Goal: Transaction & Acquisition: Book appointment/travel/reservation

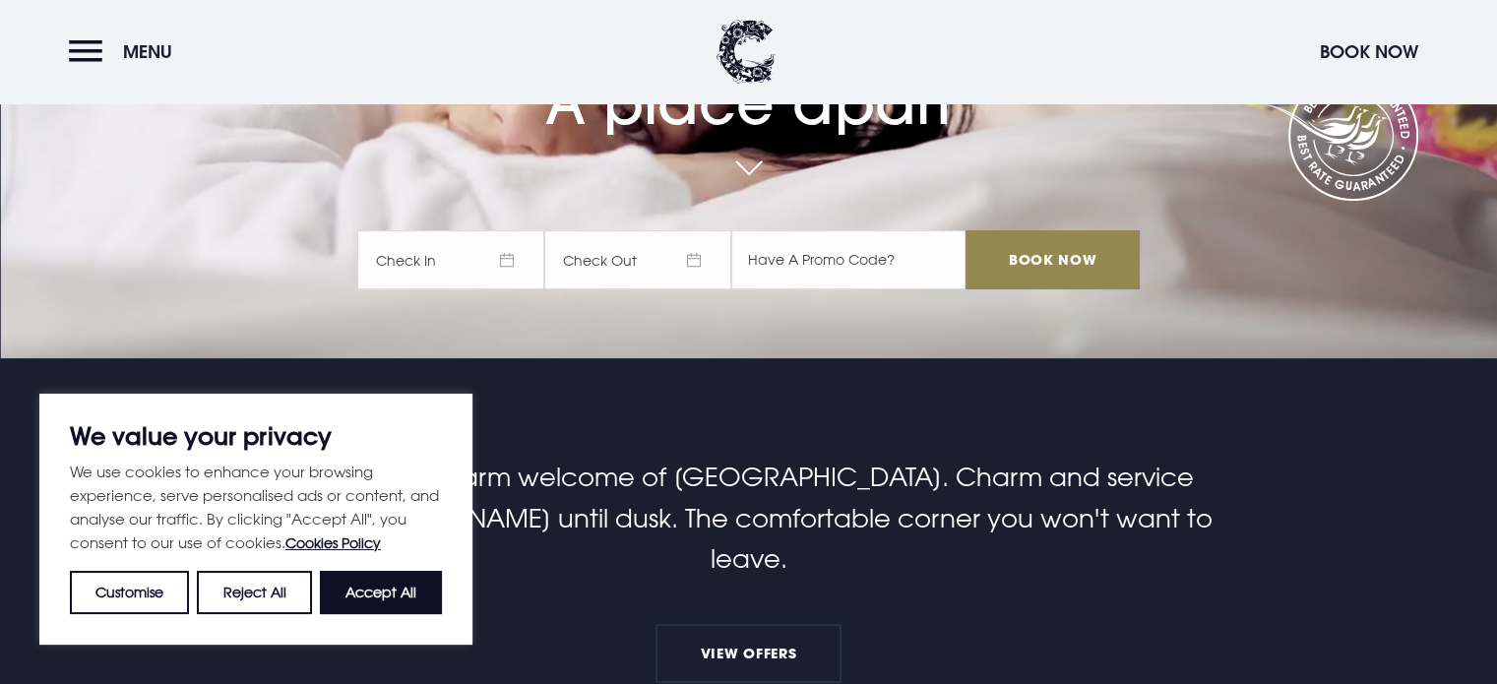
scroll to position [339, 0]
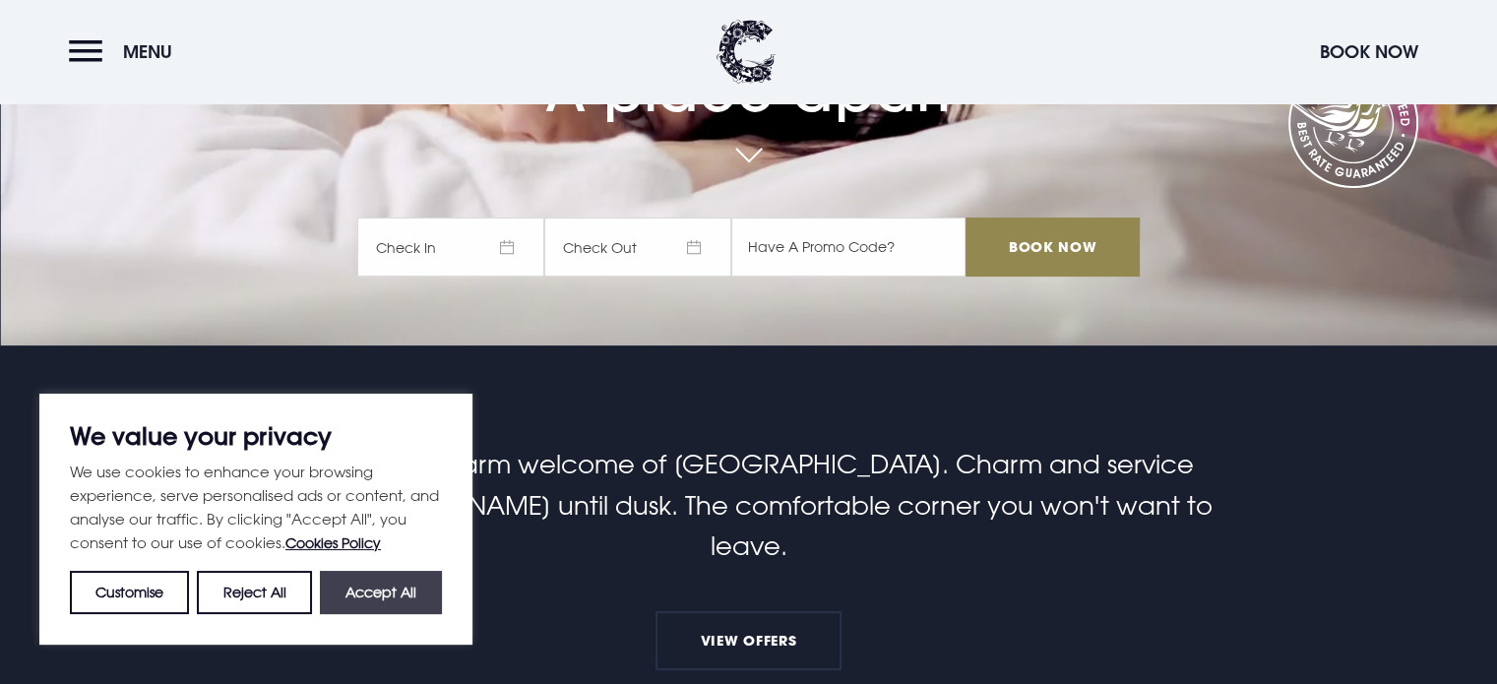
click at [371, 580] on button "Accept All" at bounding box center [381, 592] width 122 height 43
checkbox input "true"
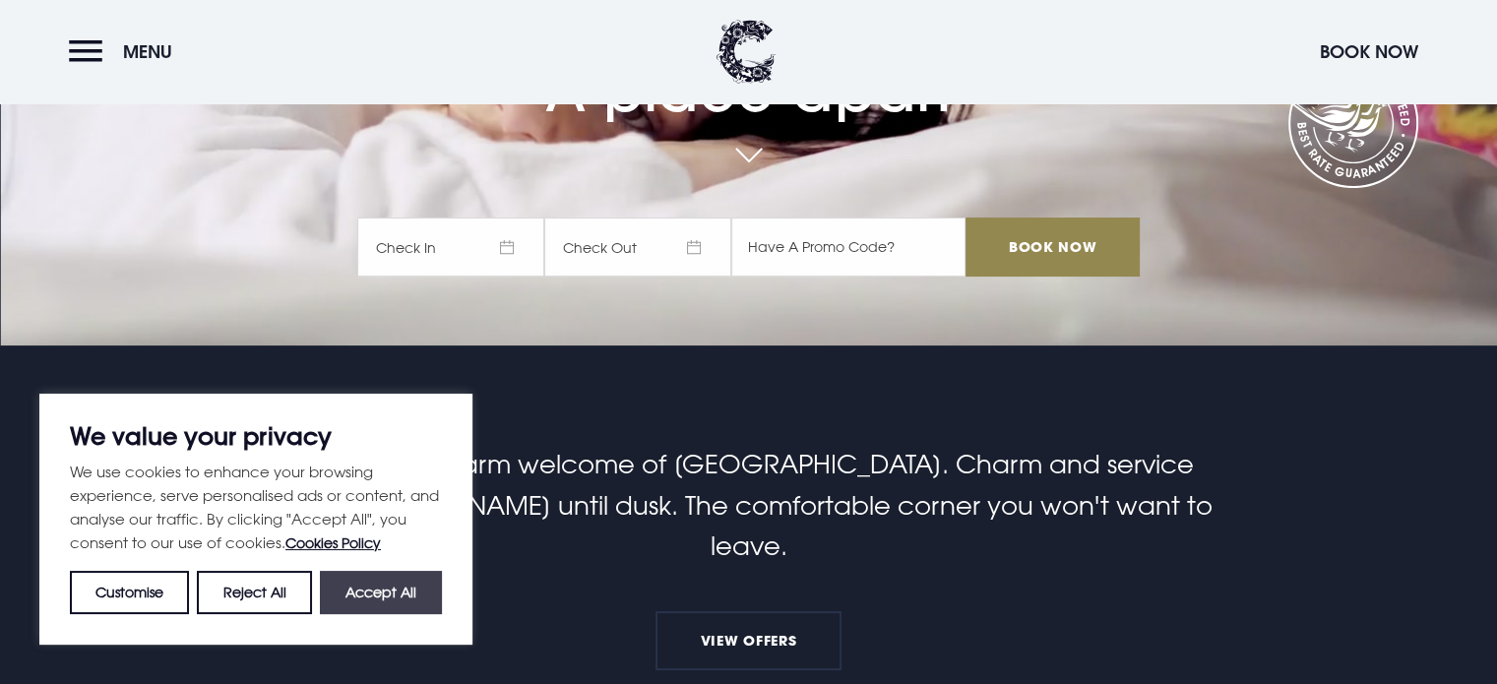
checkbox input "true"
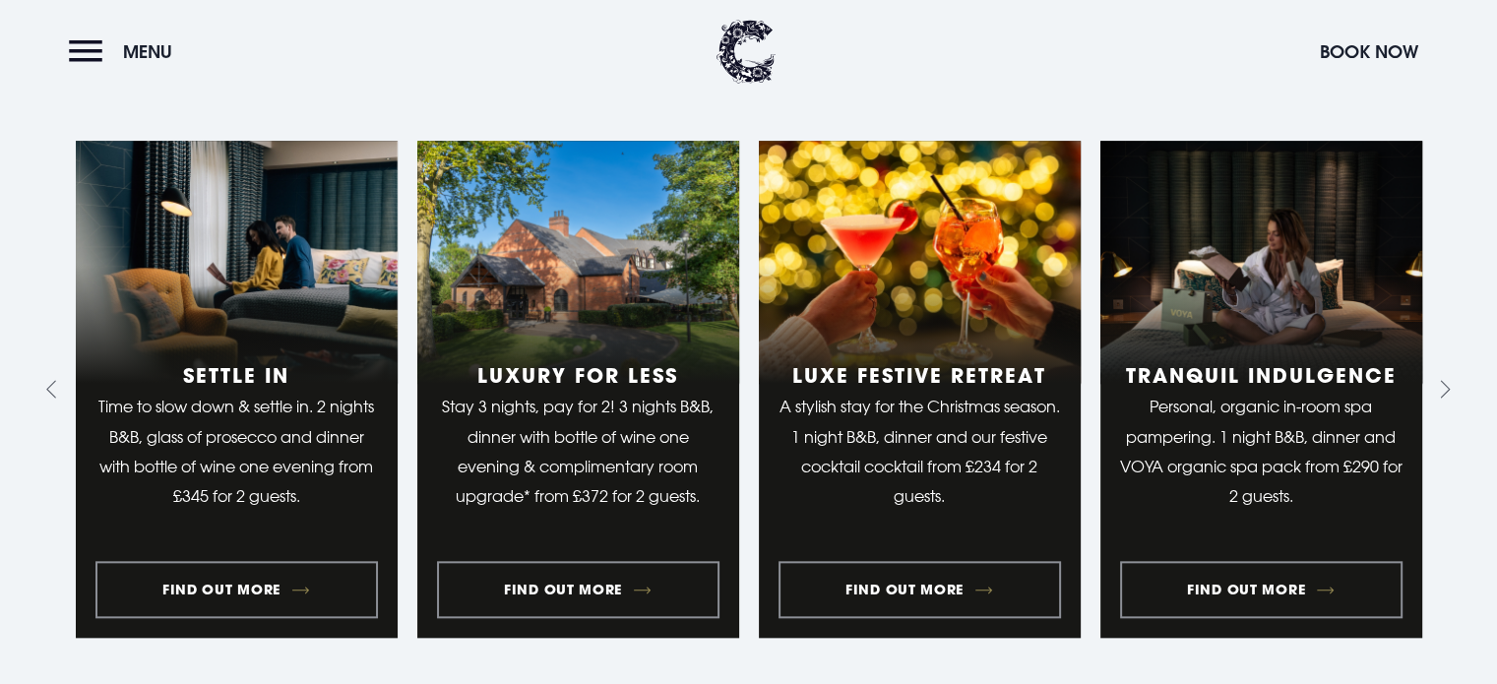
scroll to position [1941, 0]
click at [1451, 374] on button "Next slide" at bounding box center [1441, 389] width 31 height 31
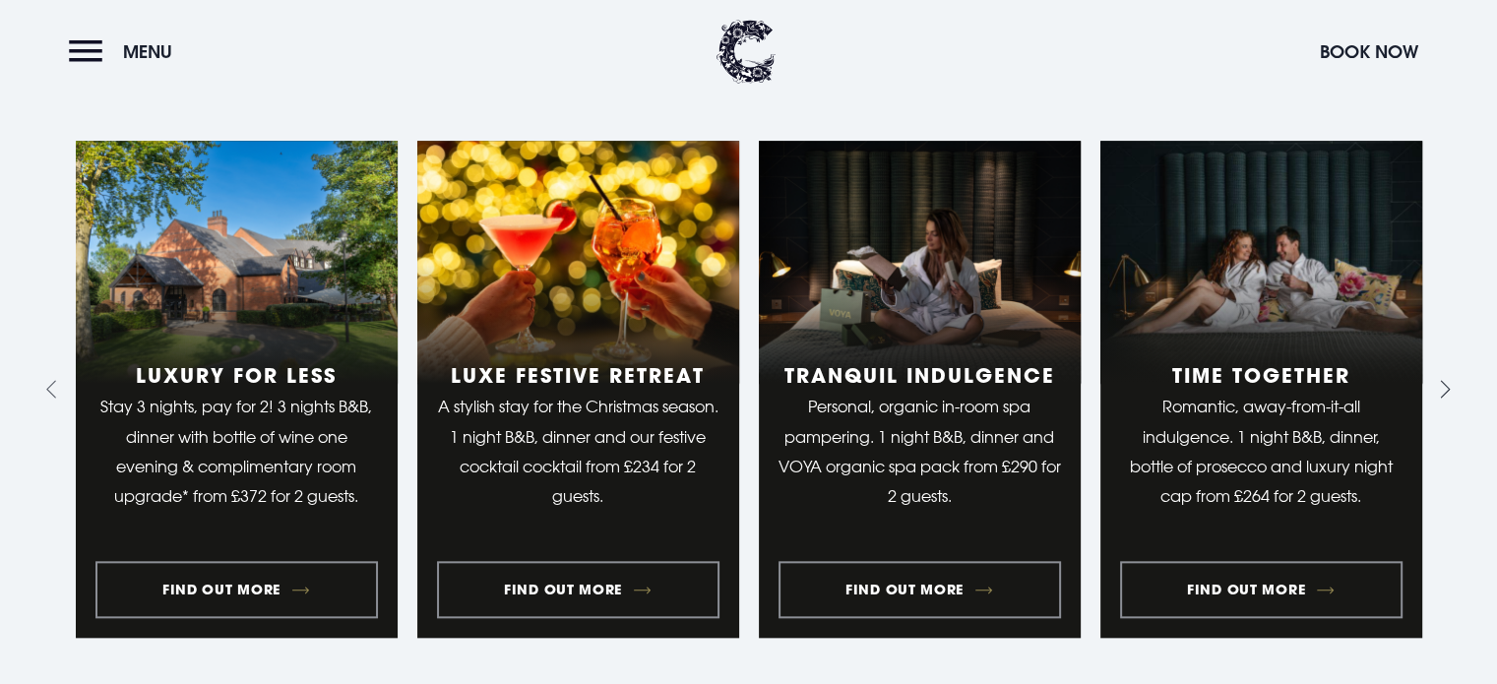
click at [1451, 374] on button "Next slide" at bounding box center [1441, 389] width 31 height 31
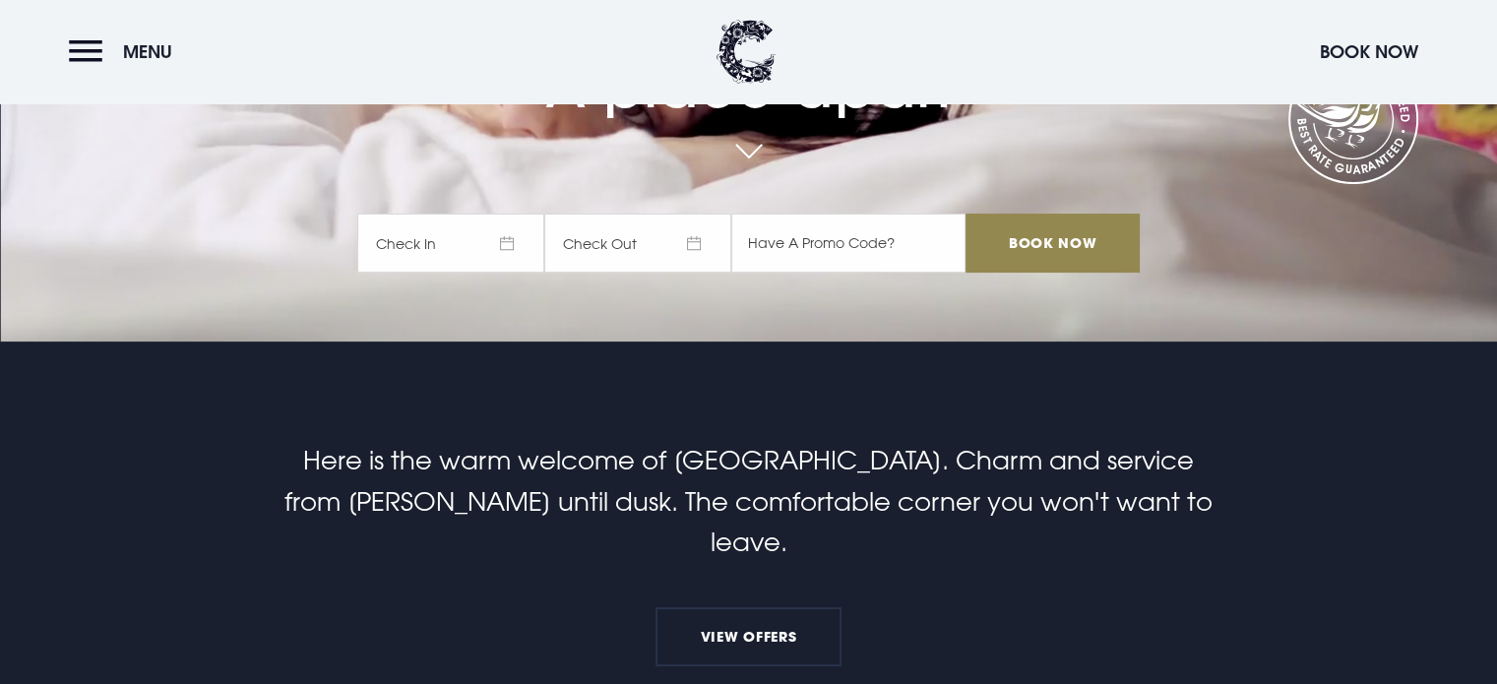
scroll to position [0, 0]
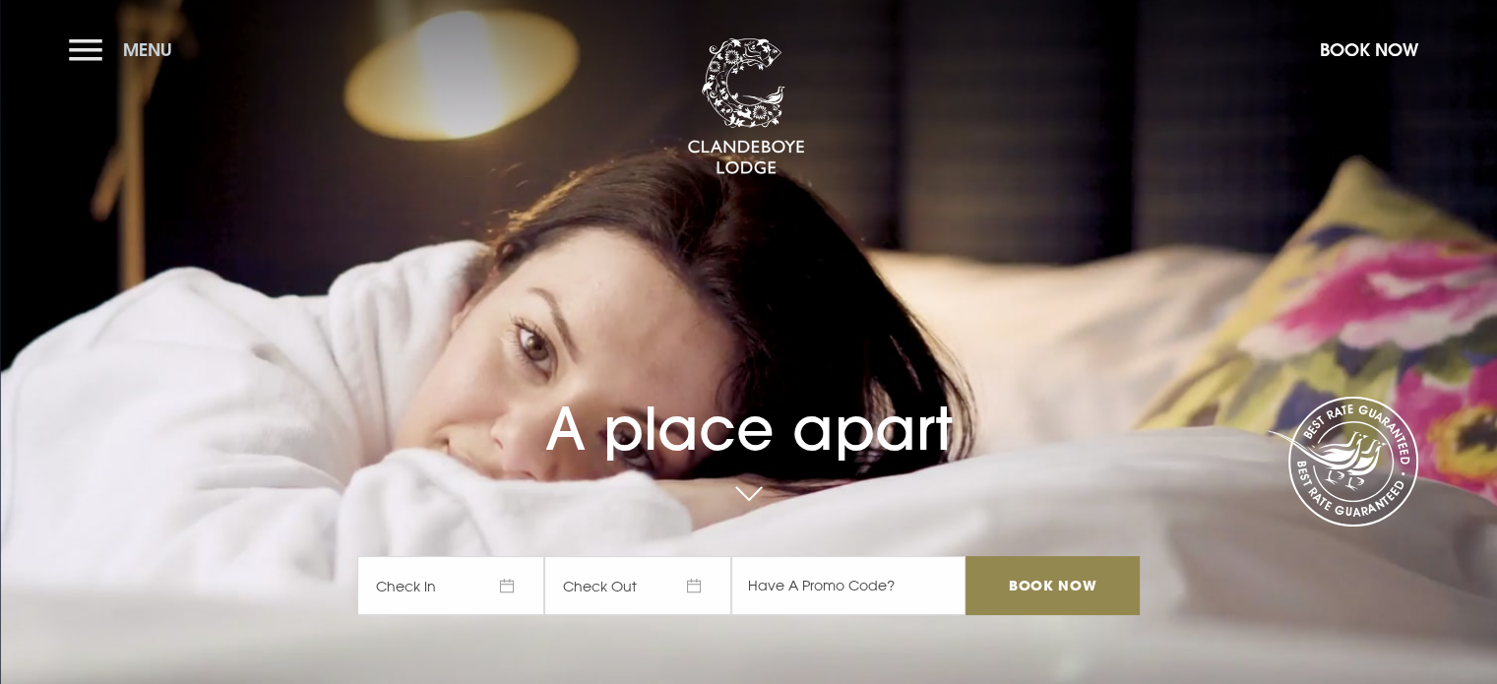
click at [94, 48] on button "Menu" at bounding box center [125, 50] width 113 height 42
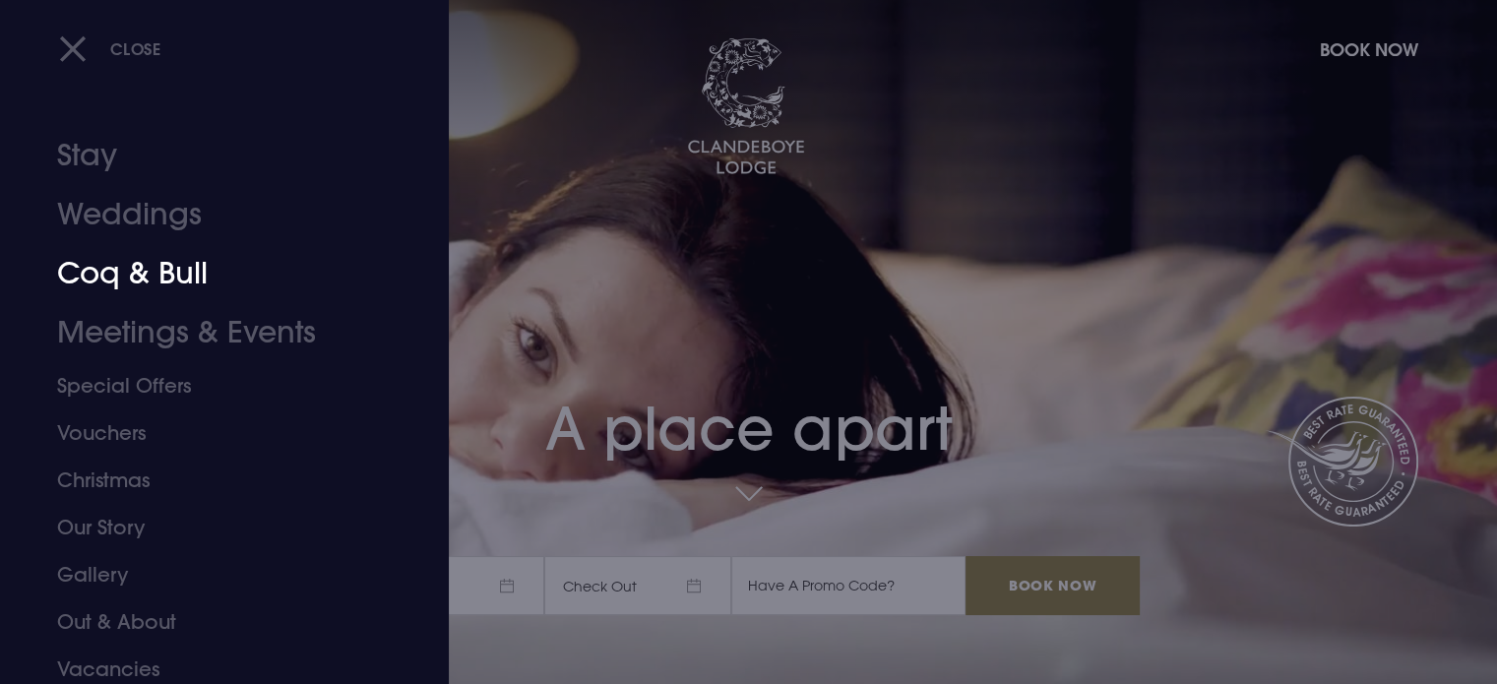
click at [126, 278] on link "Coq & Bull" at bounding box center [212, 273] width 311 height 59
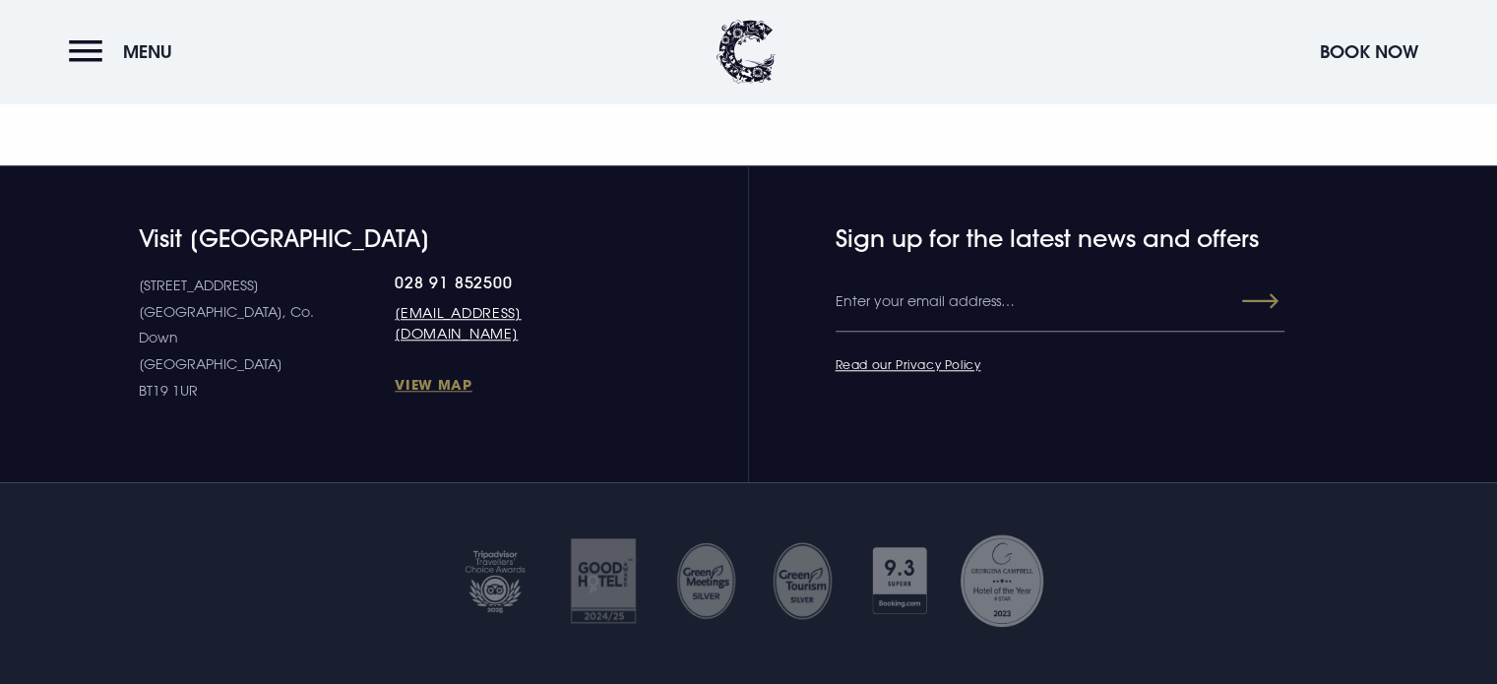
scroll to position [1775, 0]
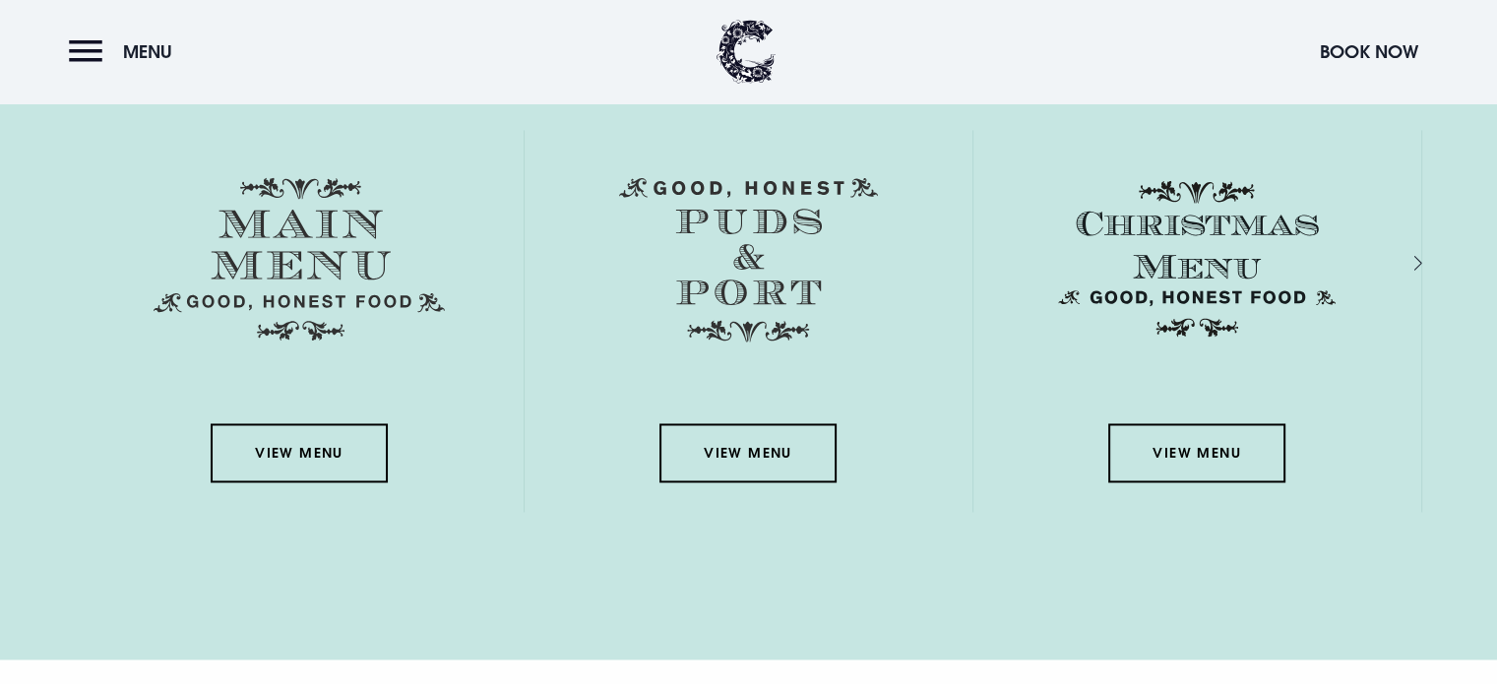
scroll to position [3240, 0]
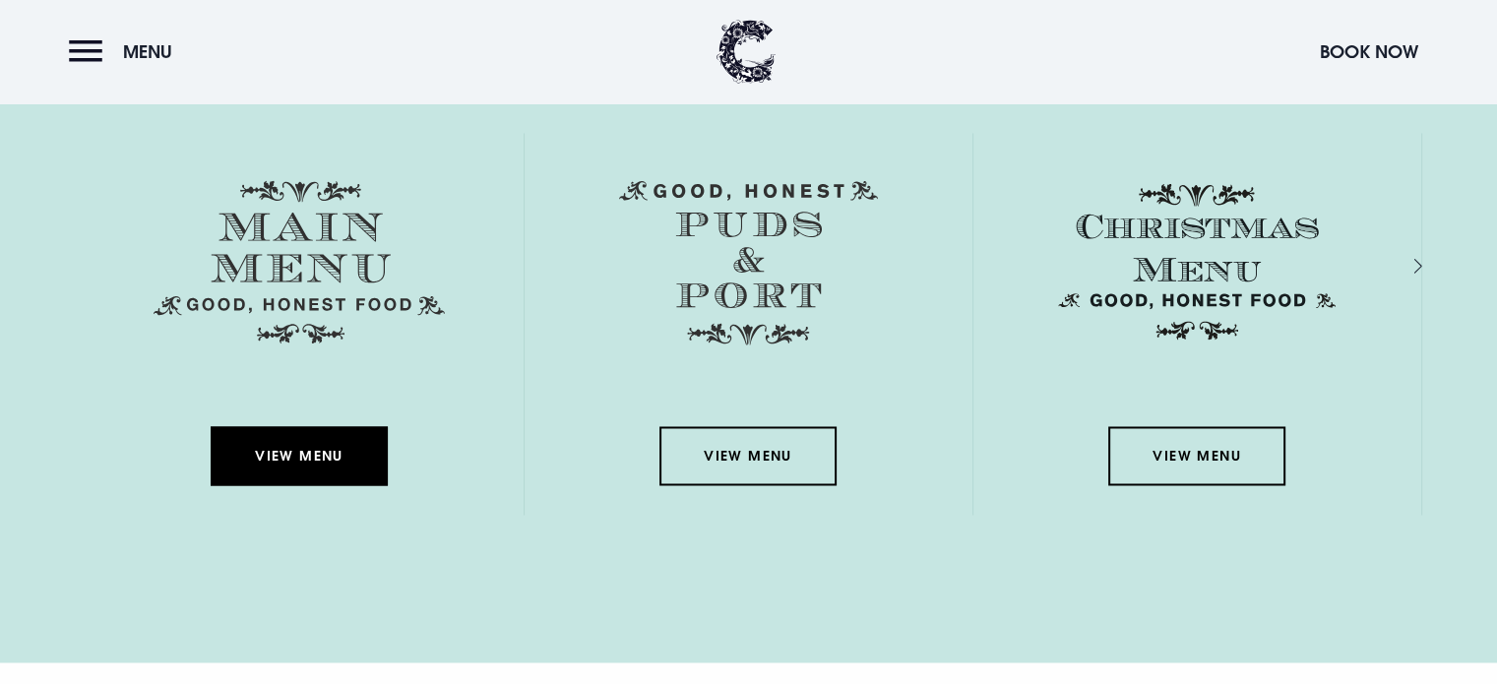
click at [324, 462] on link "View Menu" at bounding box center [299, 455] width 177 height 59
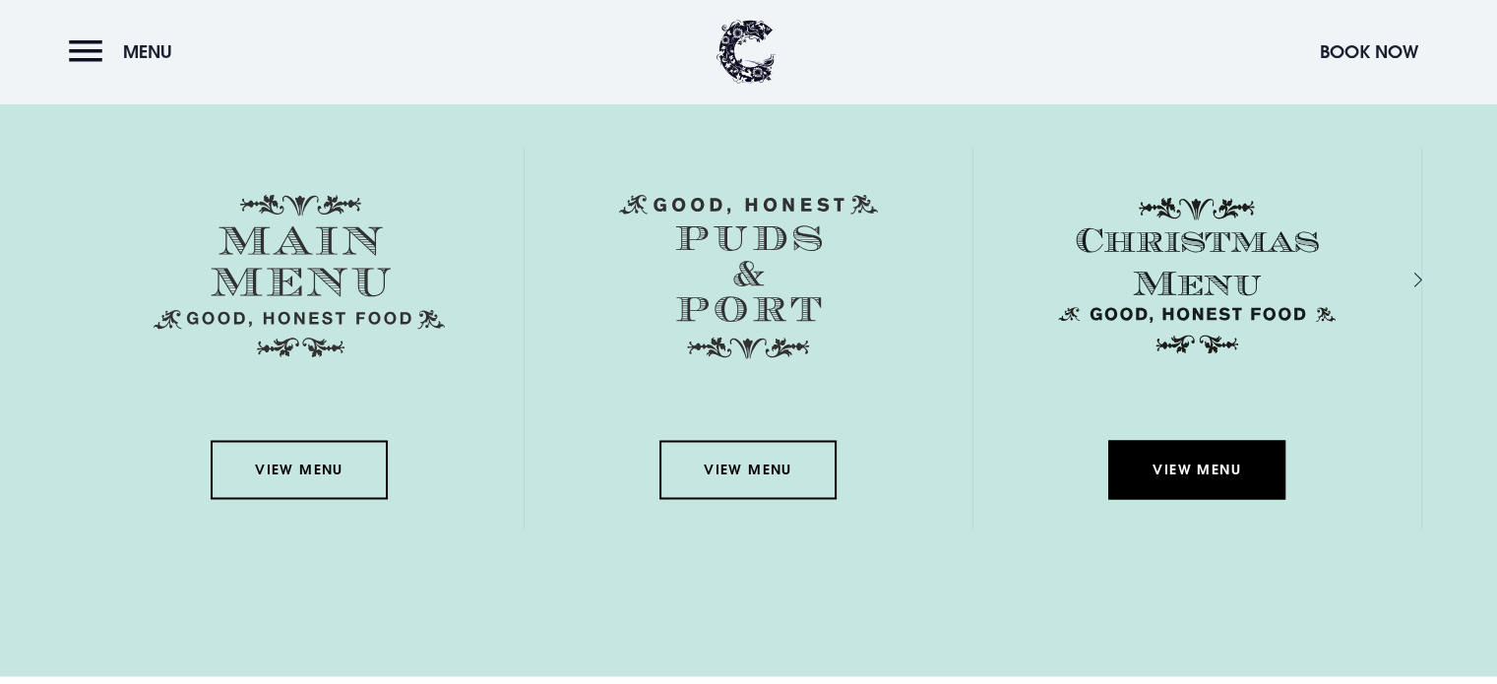
scroll to position [3204, 0]
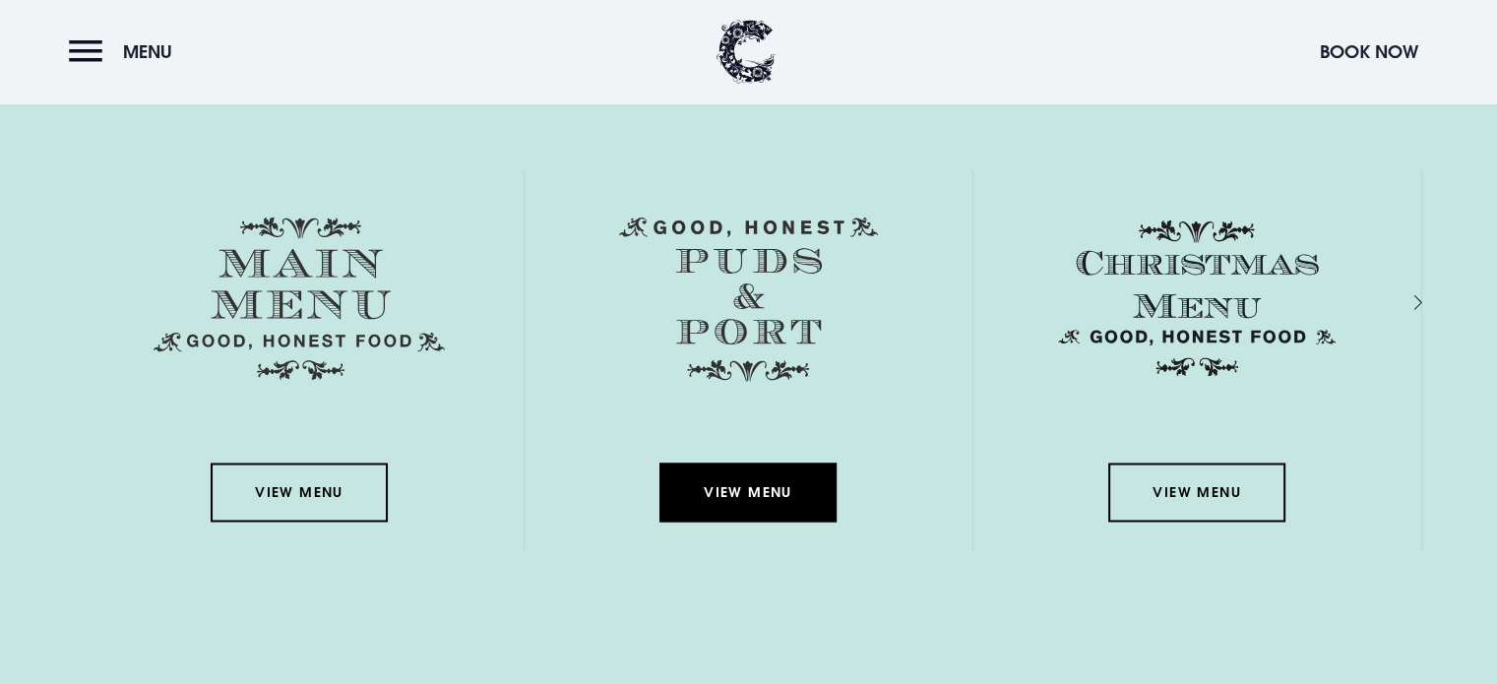
click at [752, 502] on link "View Menu" at bounding box center [748, 492] width 177 height 59
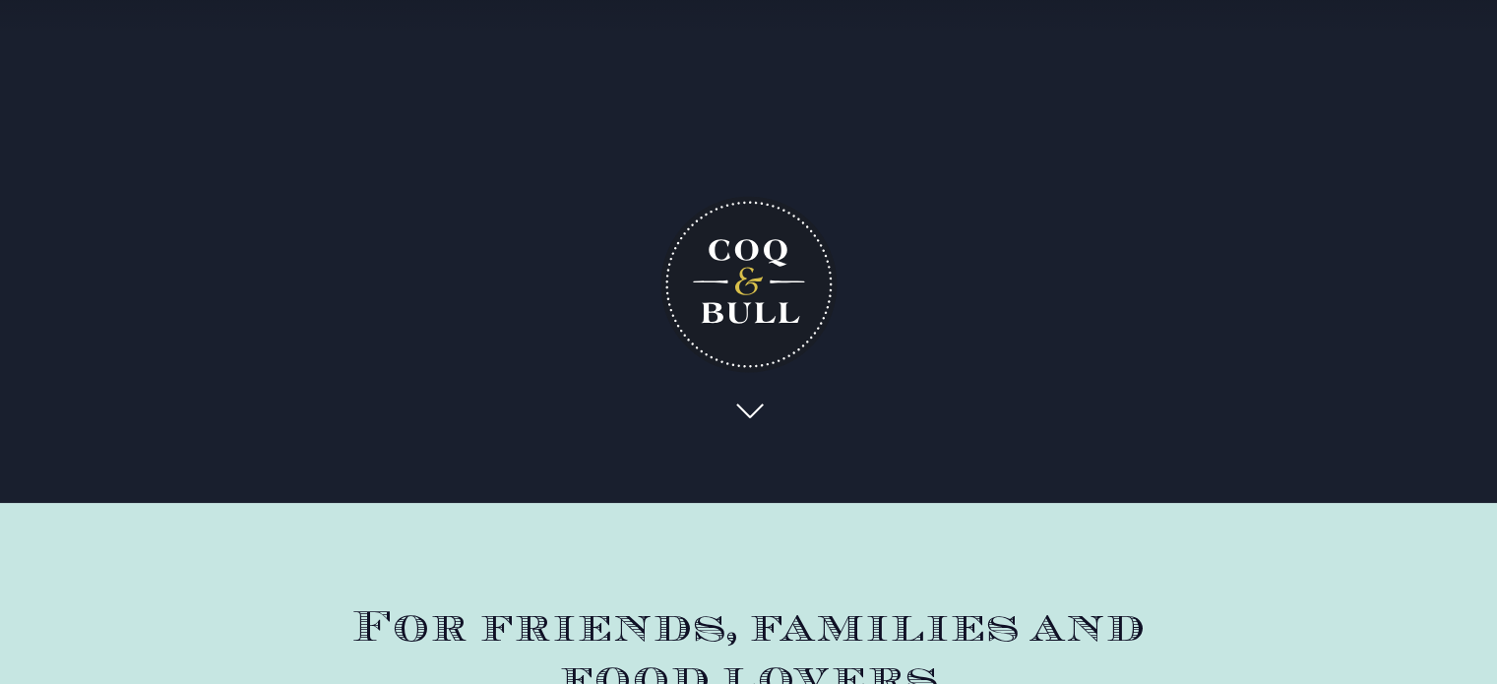
scroll to position [0, 0]
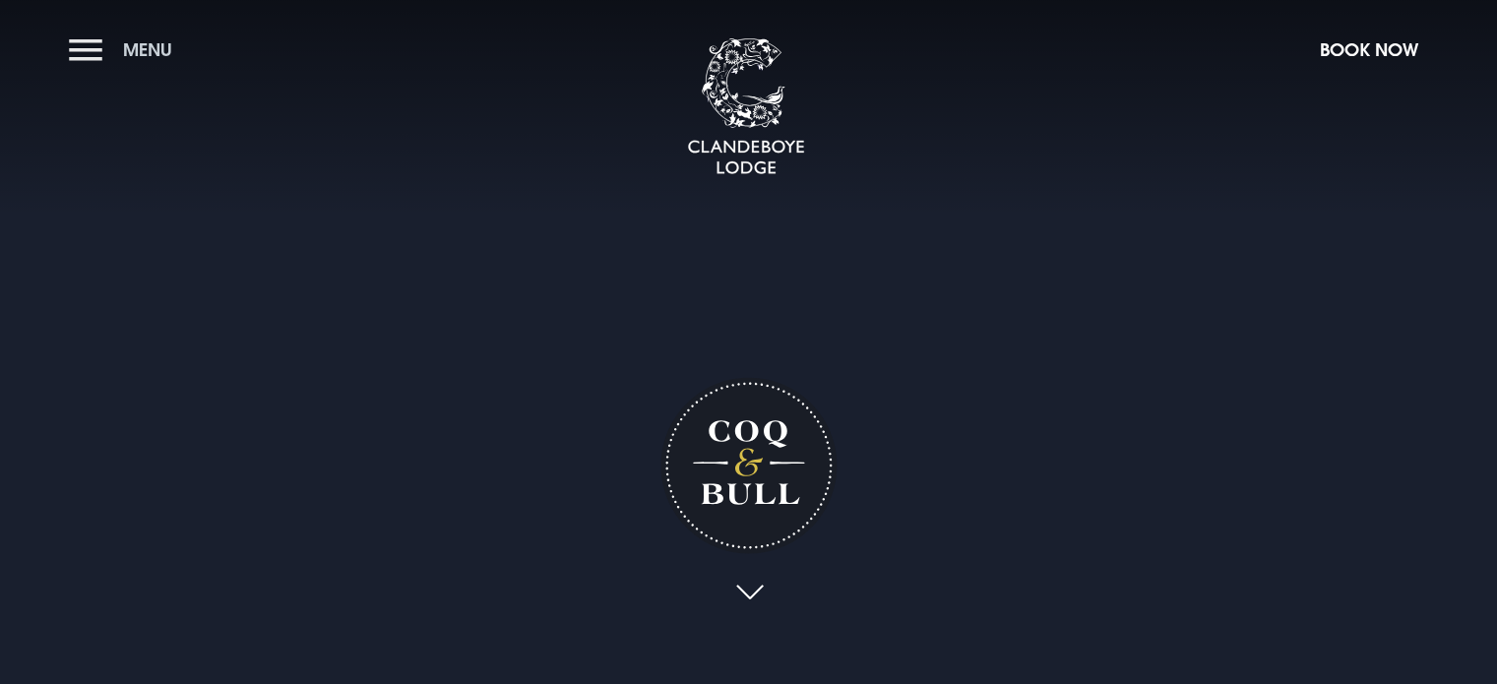
click at [98, 52] on button "Menu" at bounding box center [125, 50] width 113 height 42
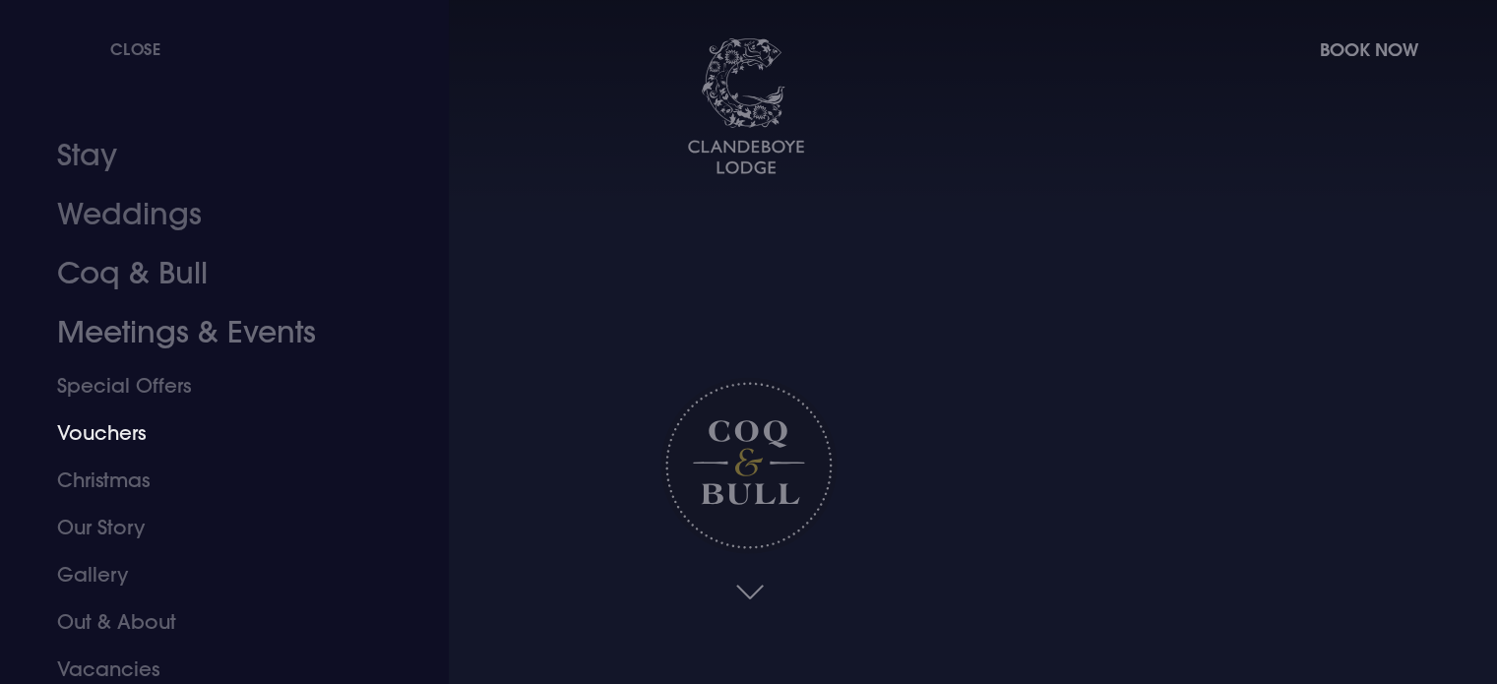
scroll to position [55, 0]
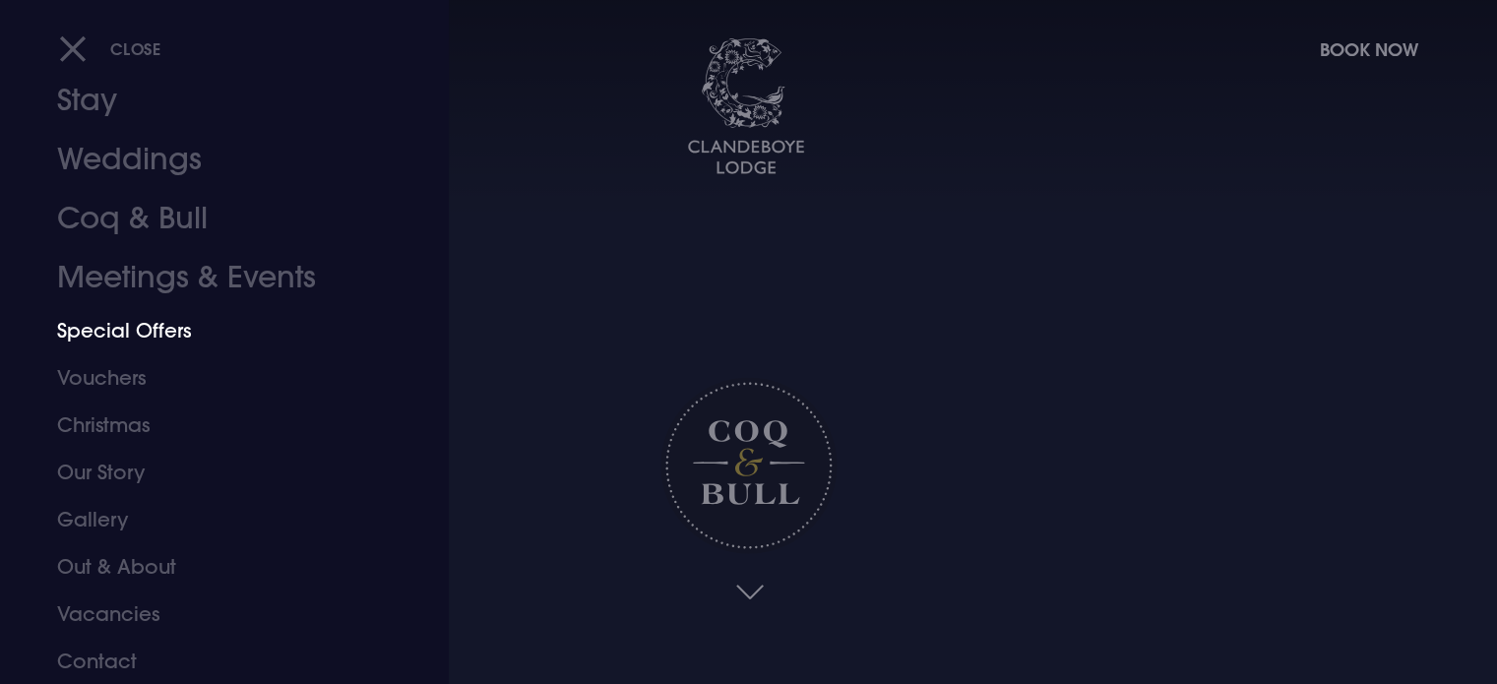
click at [163, 338] on link "Special Offers" at bounding box center [212, 330] width 311 height 47
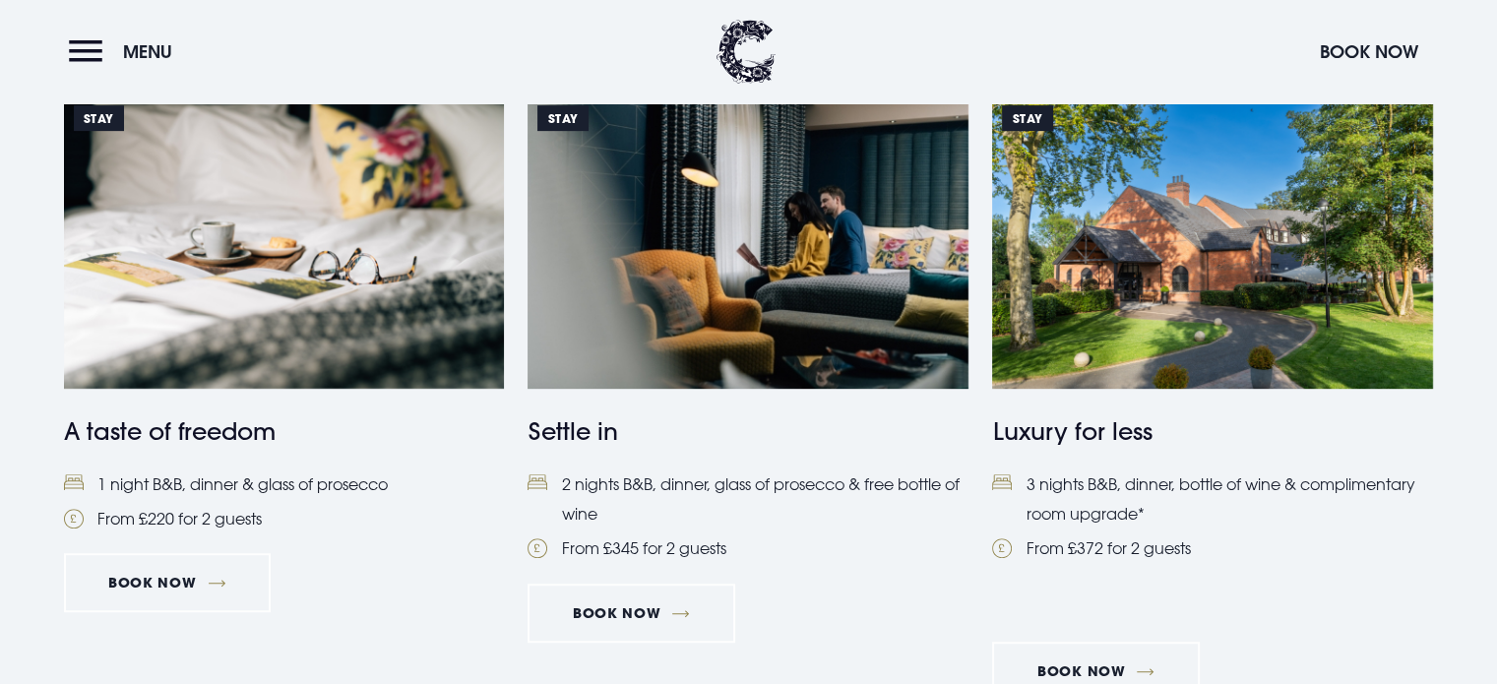
scroll to position [819, 0]
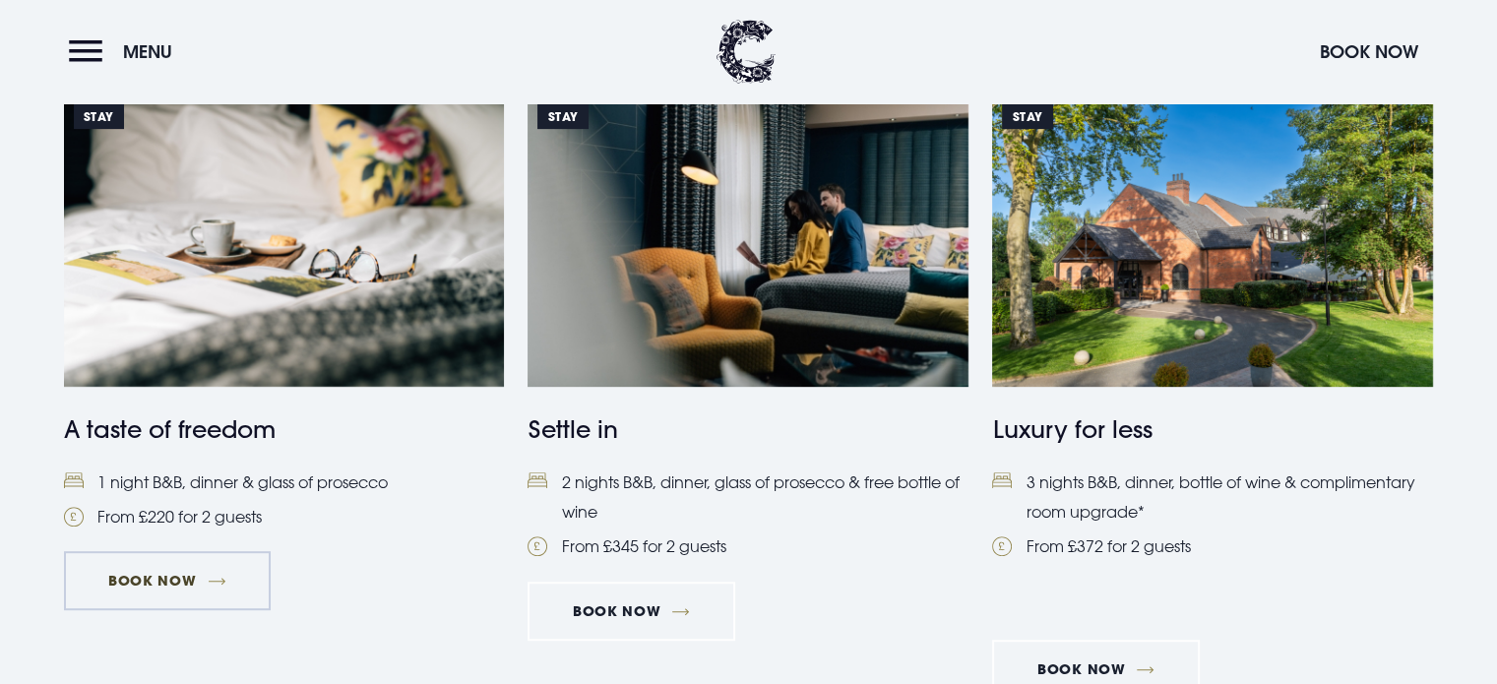
click at [164, 575] on link "Book Now" at bounding box center [167, 580] width 207 height 59
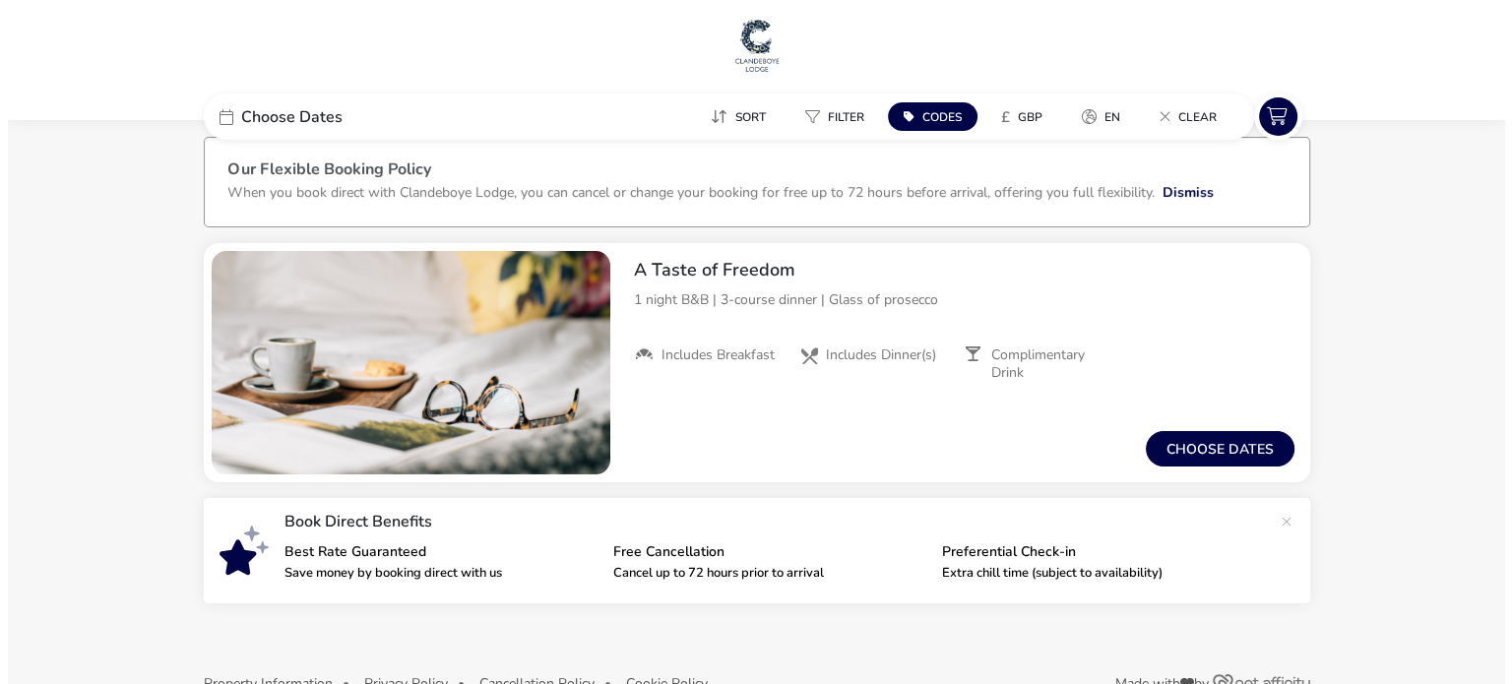
scroll to position [66, 0]
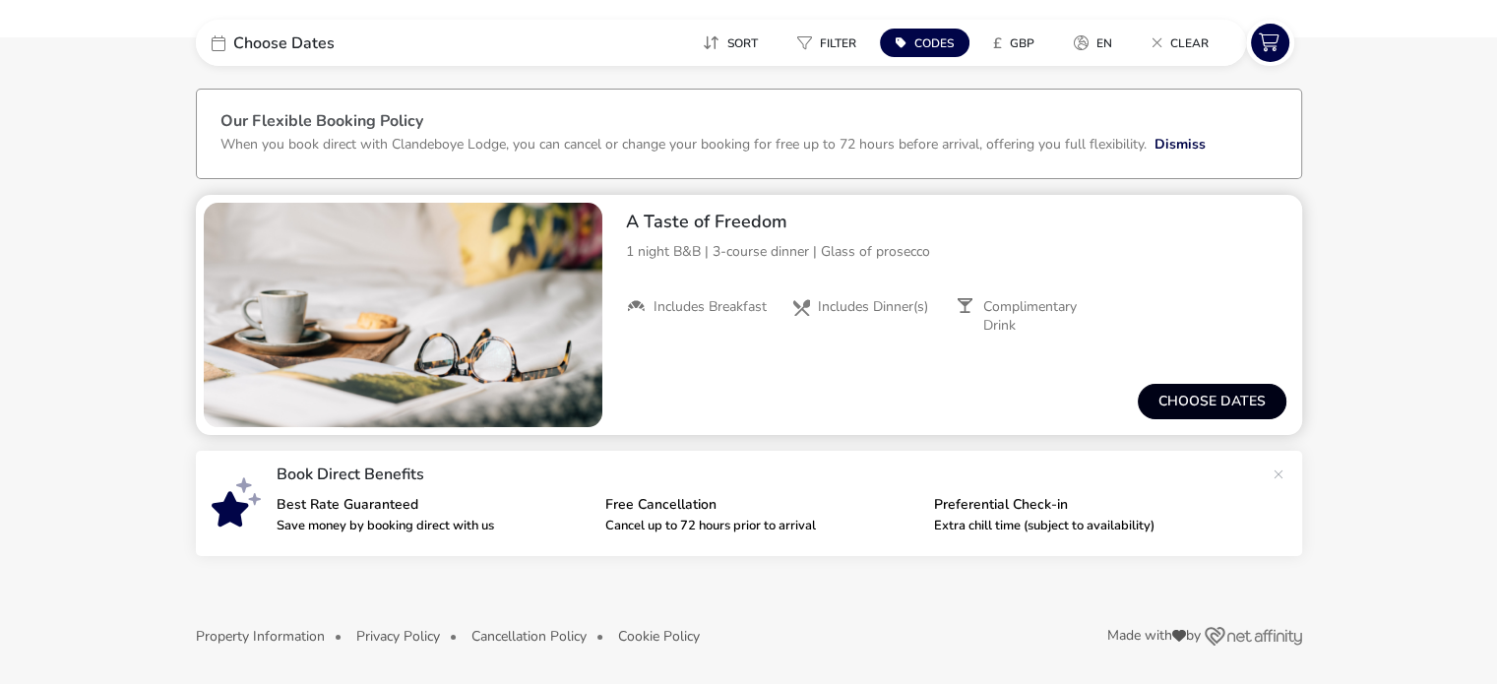
click at [1236, 400] on button "Choose dates" at bounding box center [1212, 401] width 149 height 35
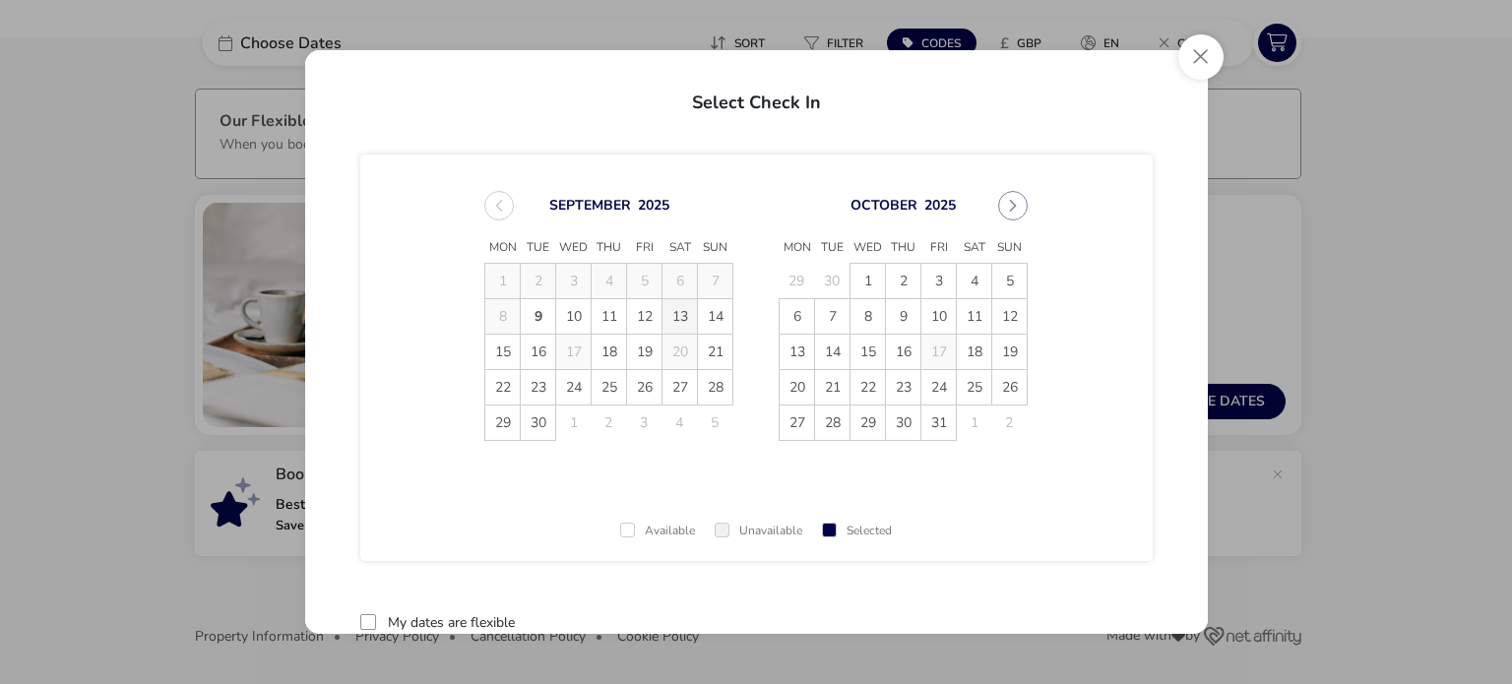
click at [684, 314] on span "13" at bounding box center [679, 316] width 34 height 34
click at [701, 316] on span "14" at bounding box center [715, 316] width 34 height 34
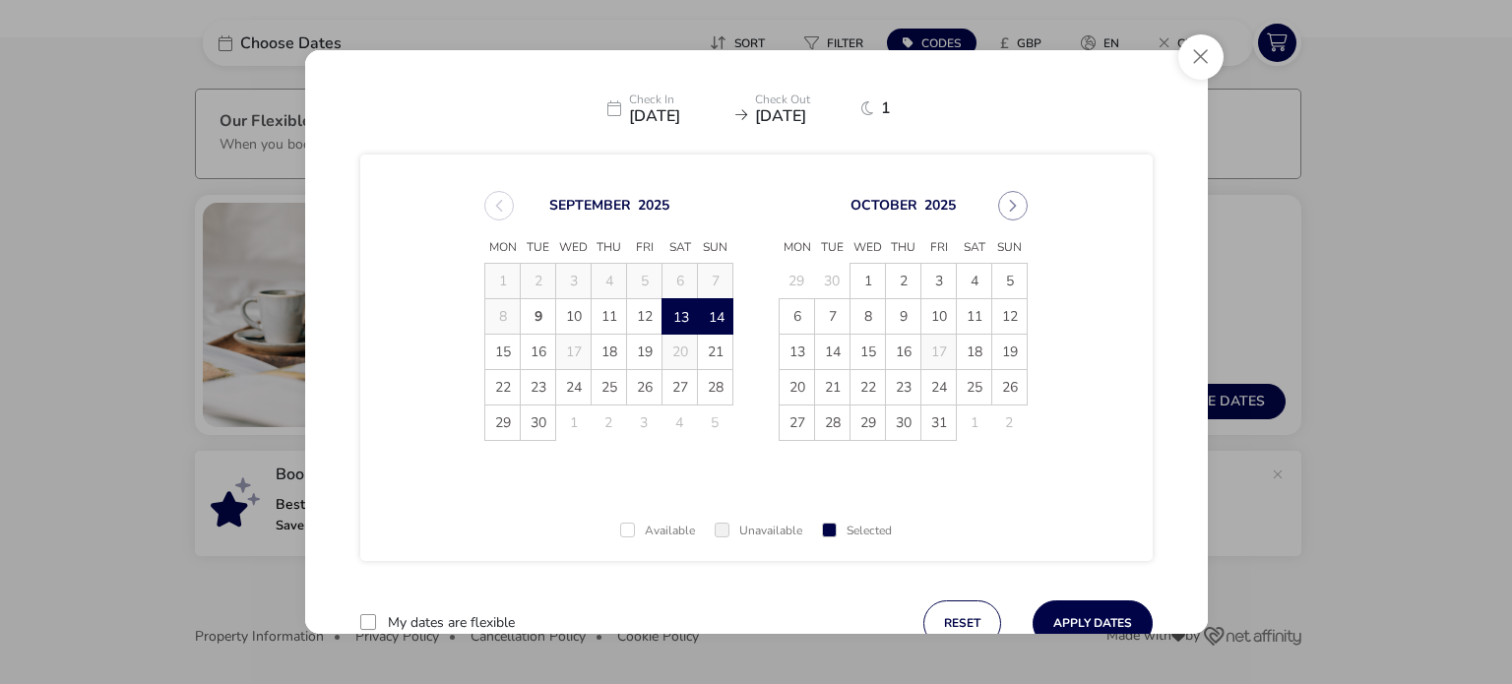
scroll to position [65, 0]
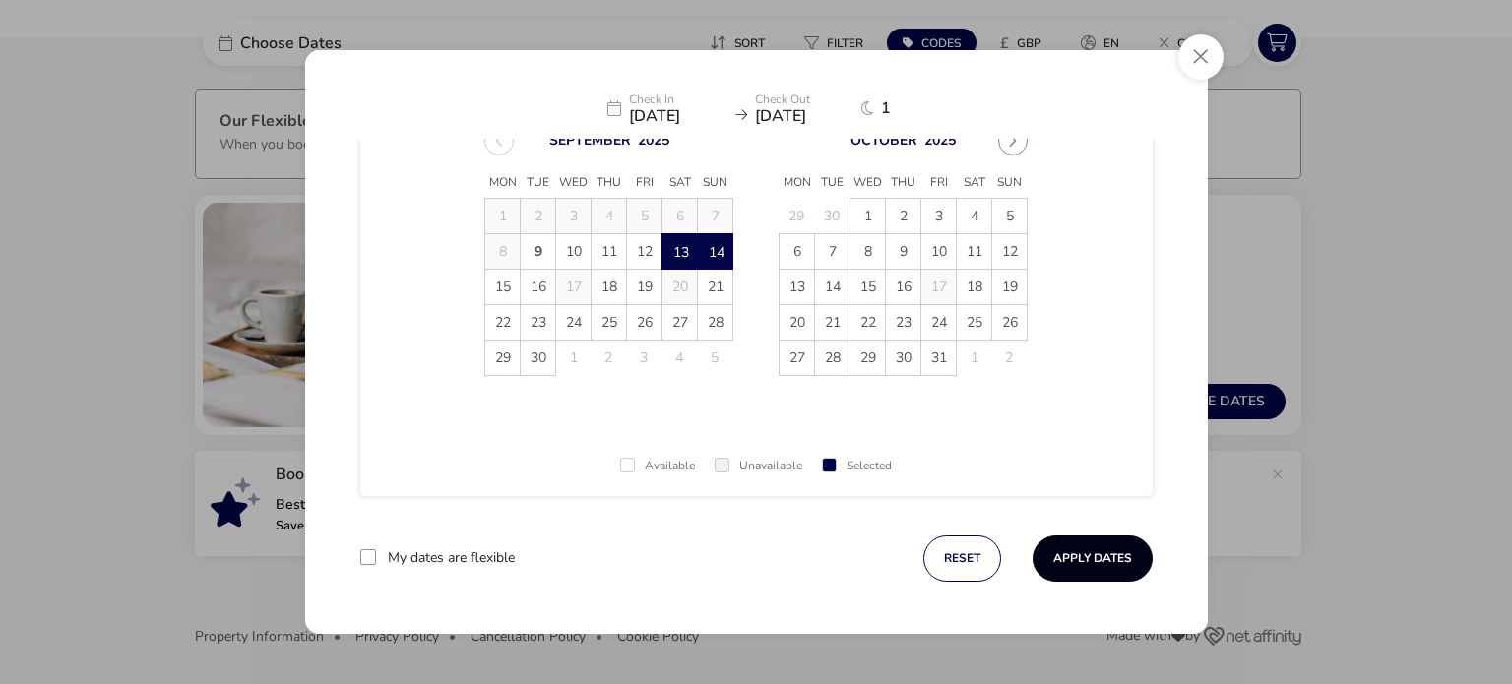
click at [1067, 554] on button "Apply Dates" at bounding box center [1093, 558] width 120 height 46
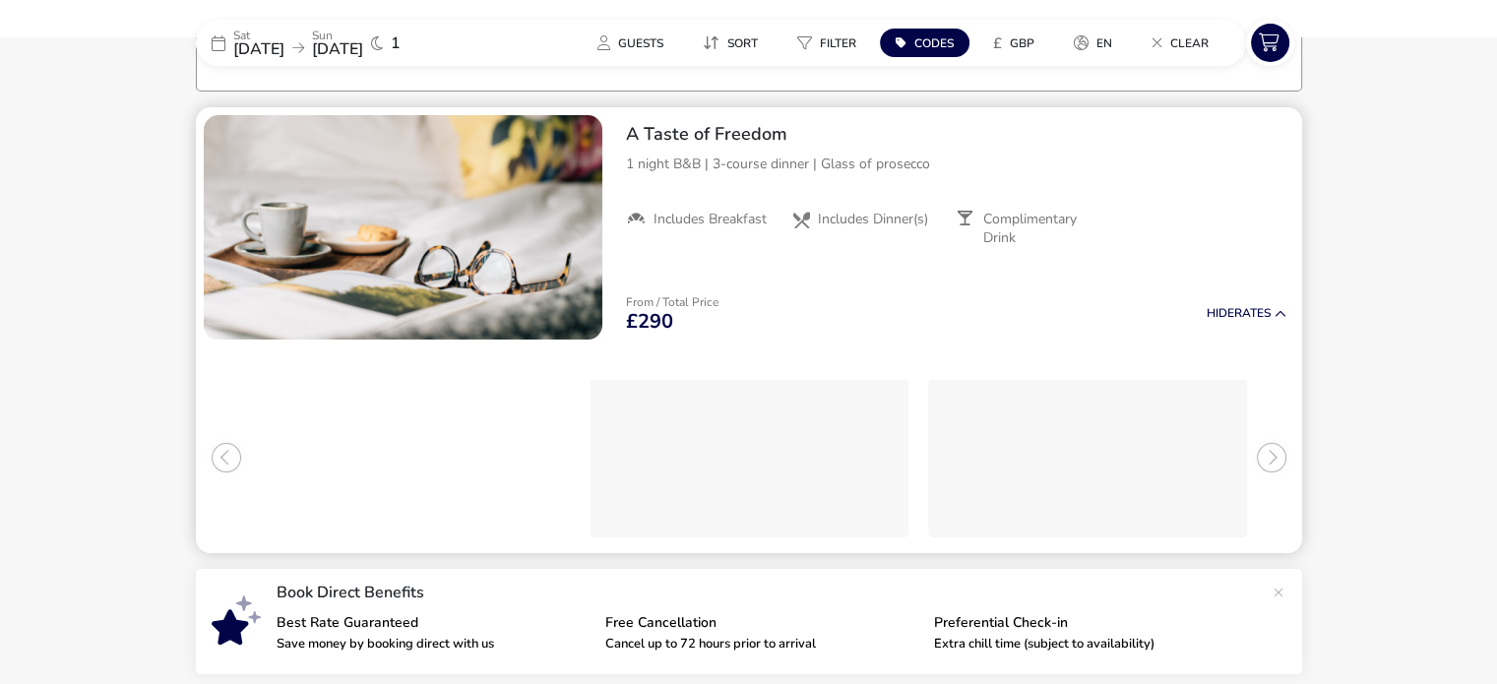
scroll to position [161, 0]
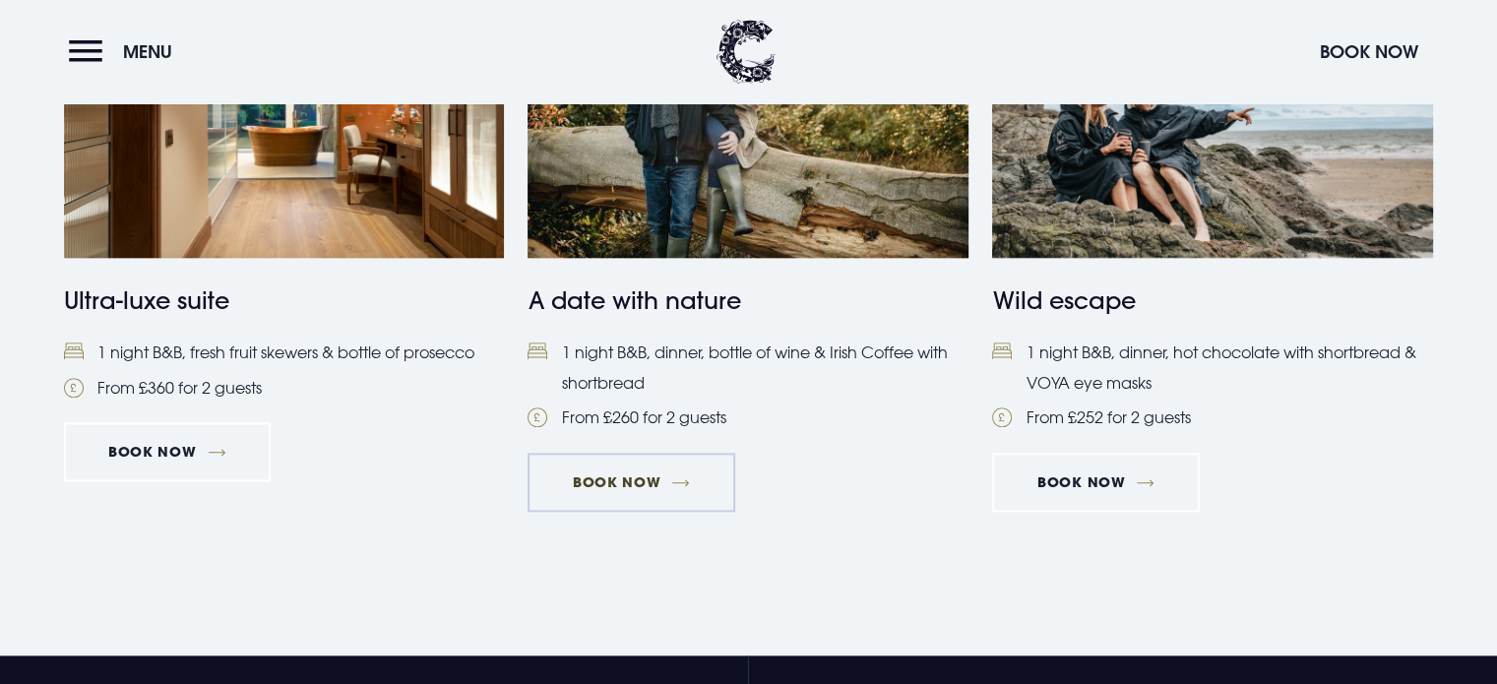
scroll to position [2201, 0]
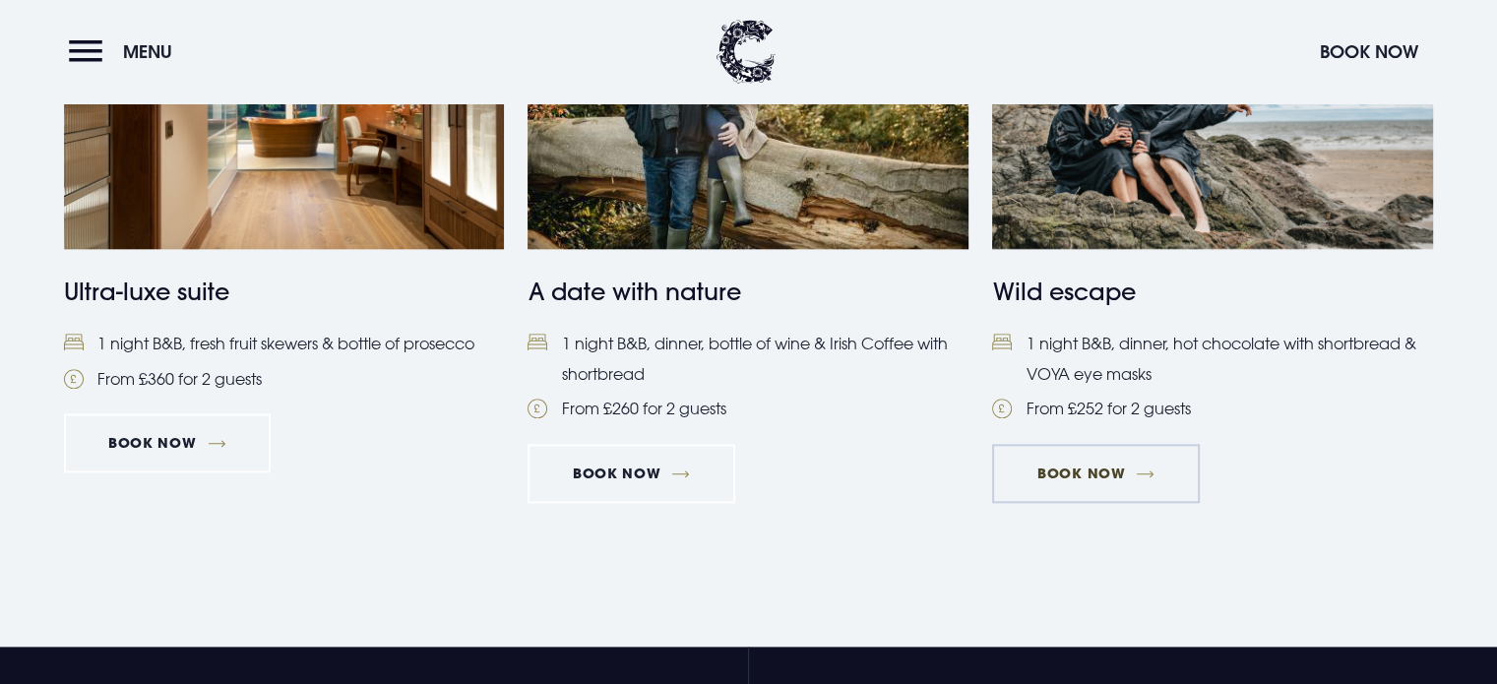
click at [1105, 471] on link "BOOK NOW" at bounding box center [1095, 473] width 207 height 59
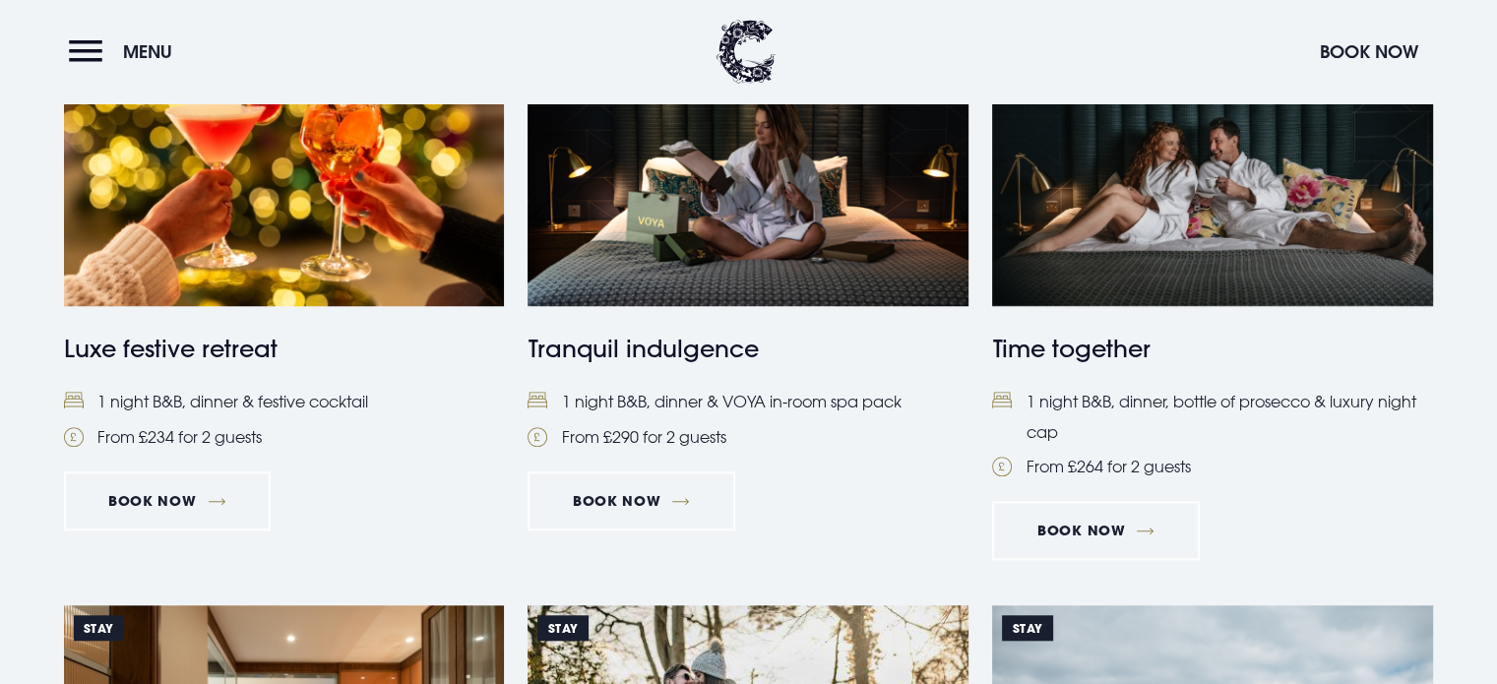
scroll to position [1551, 0]
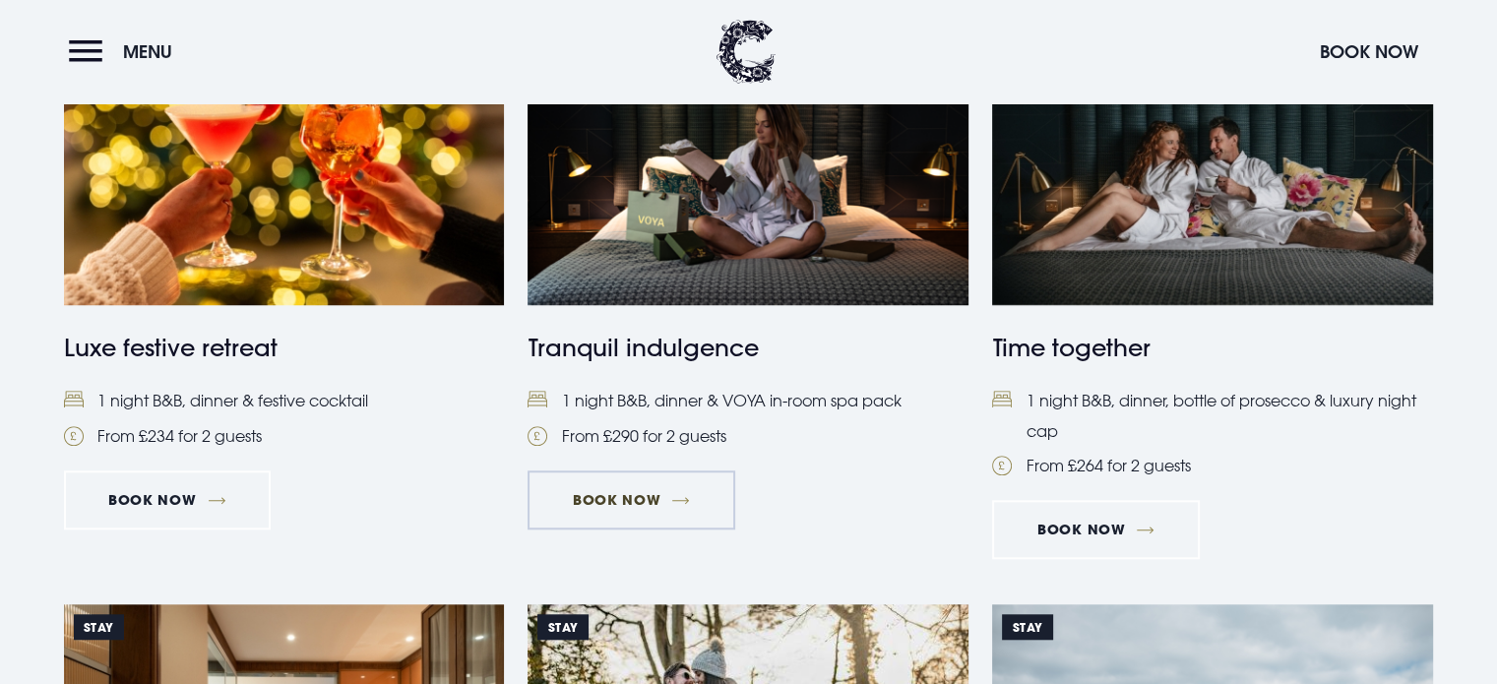
click at [648, 508] on link "Book Now" at bounding box center [631, 500] width 207 height 59
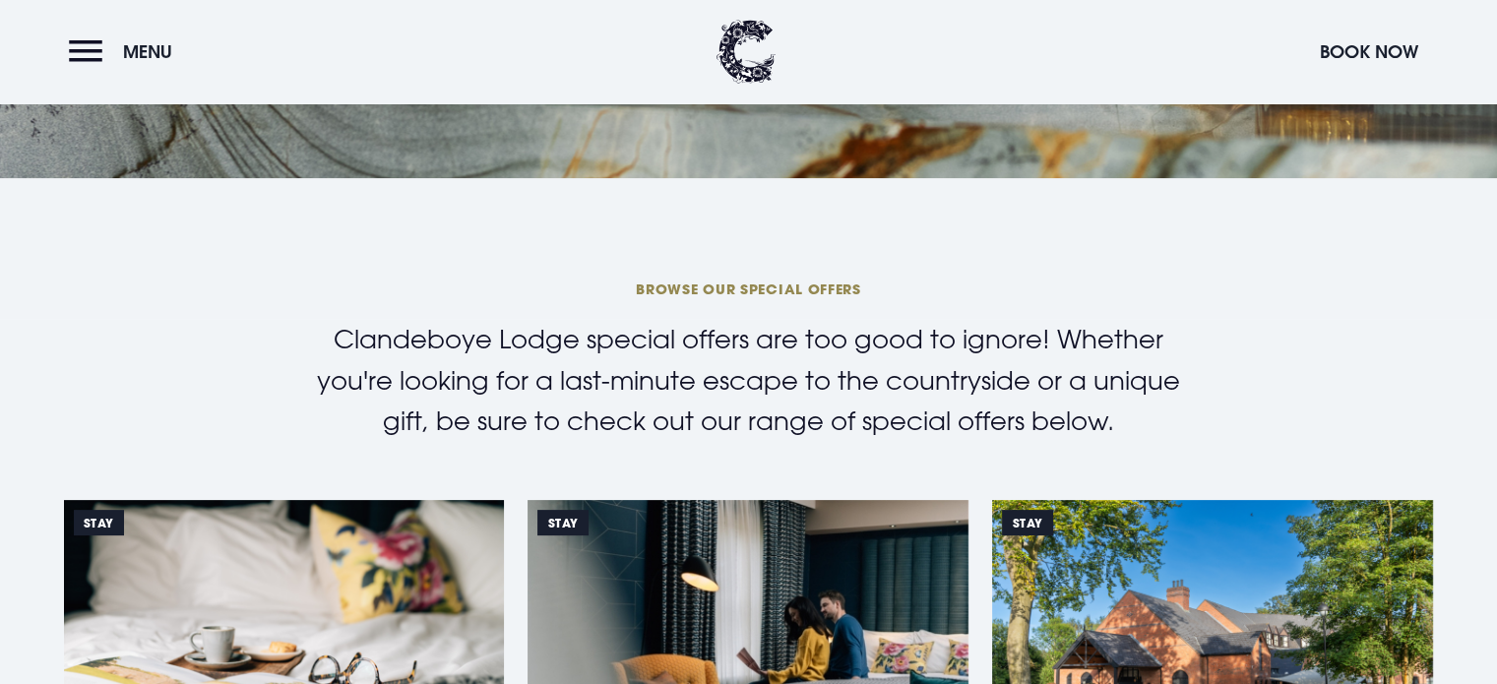
scroll to position [394, 0]
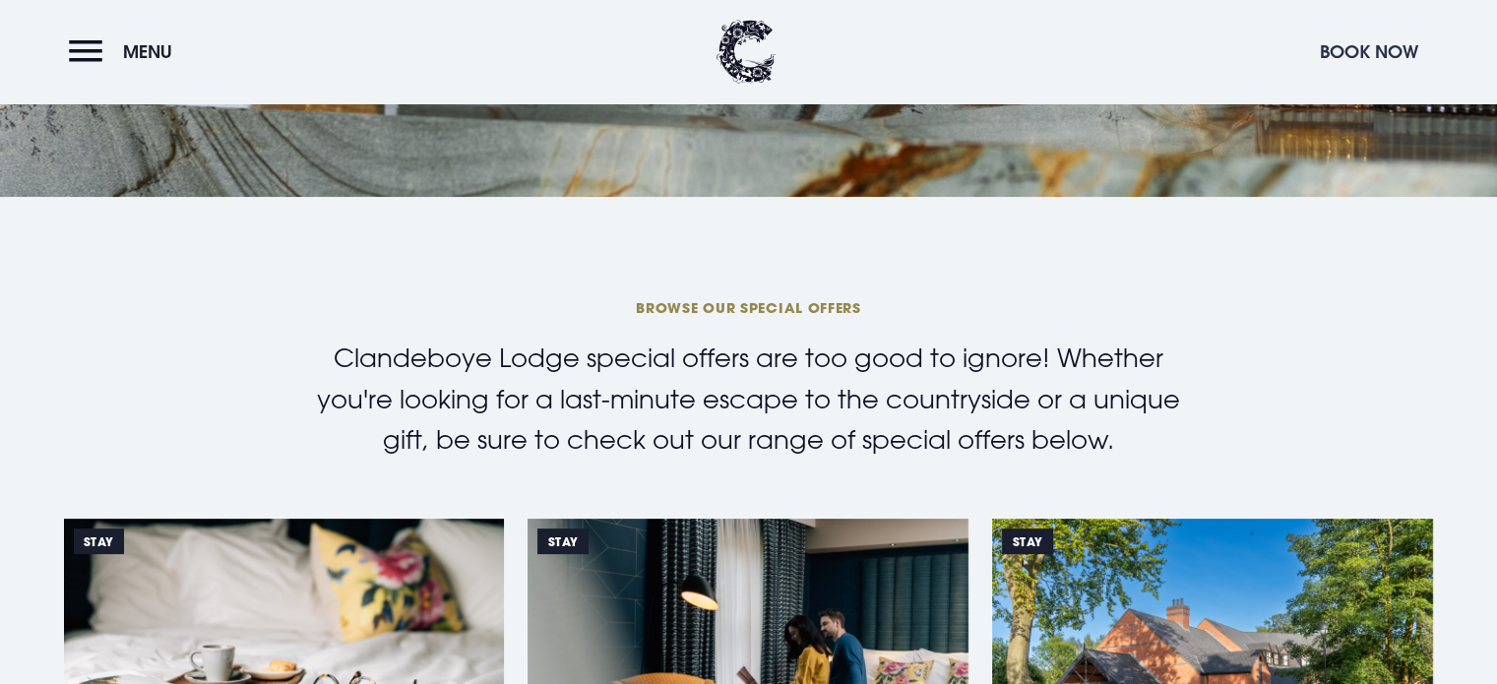
click at [1382, 63] on button "Book Now" at bounding box center [1369, 52] width 118 height 42
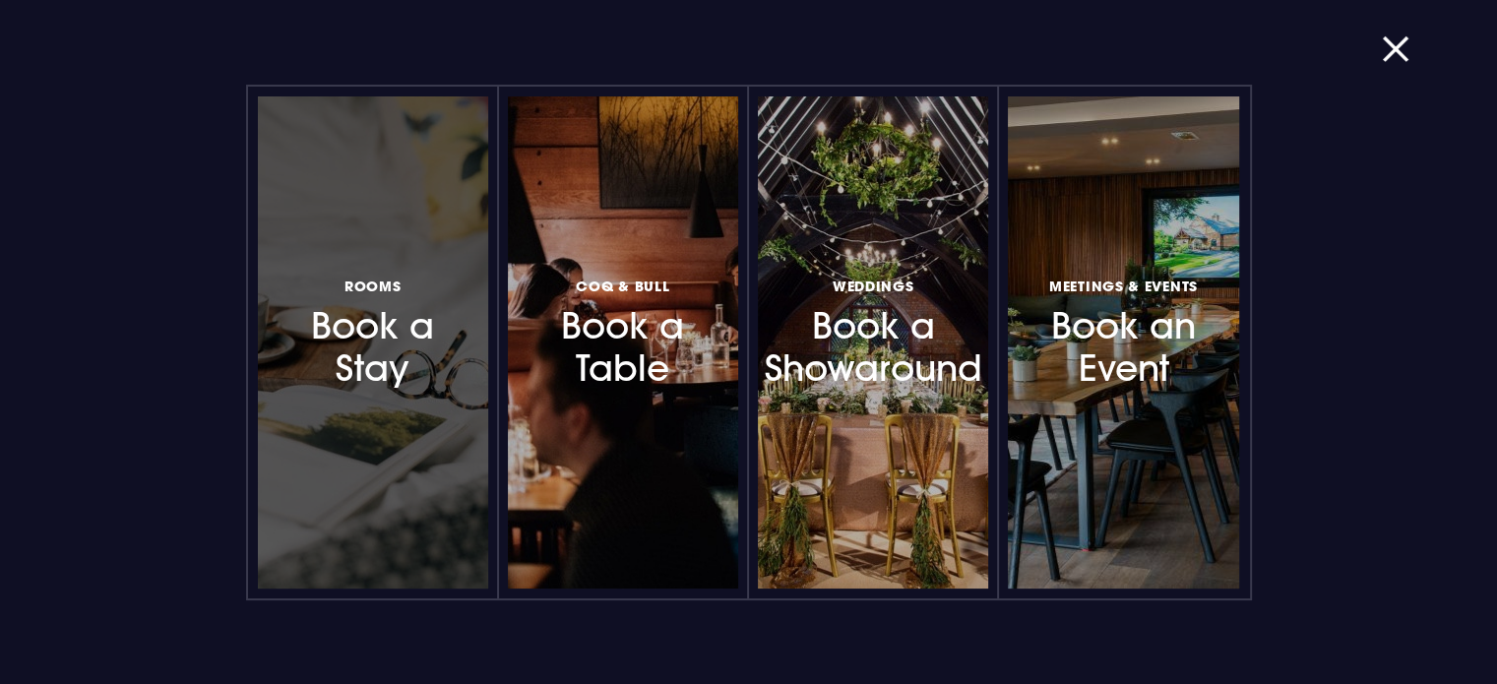
click at [354, 357] on h3 "Rooms Book a Stay" at bounding box center [372, 332] width 171 height 117
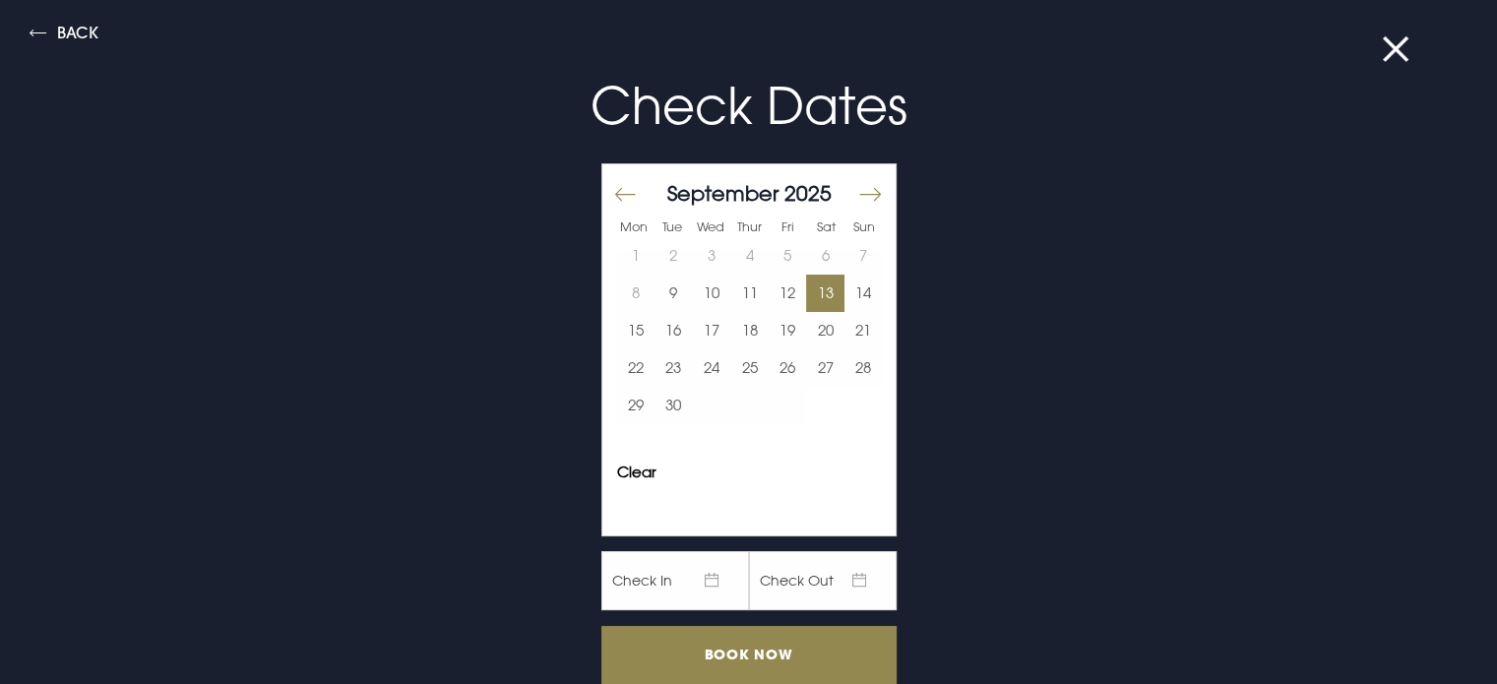
click at [806, 288] on button "13" at bounding box center [825, 293] width 38 height 37
click at [845, 288] on button "14" at bounding box center [864, 293] width 38 height 37
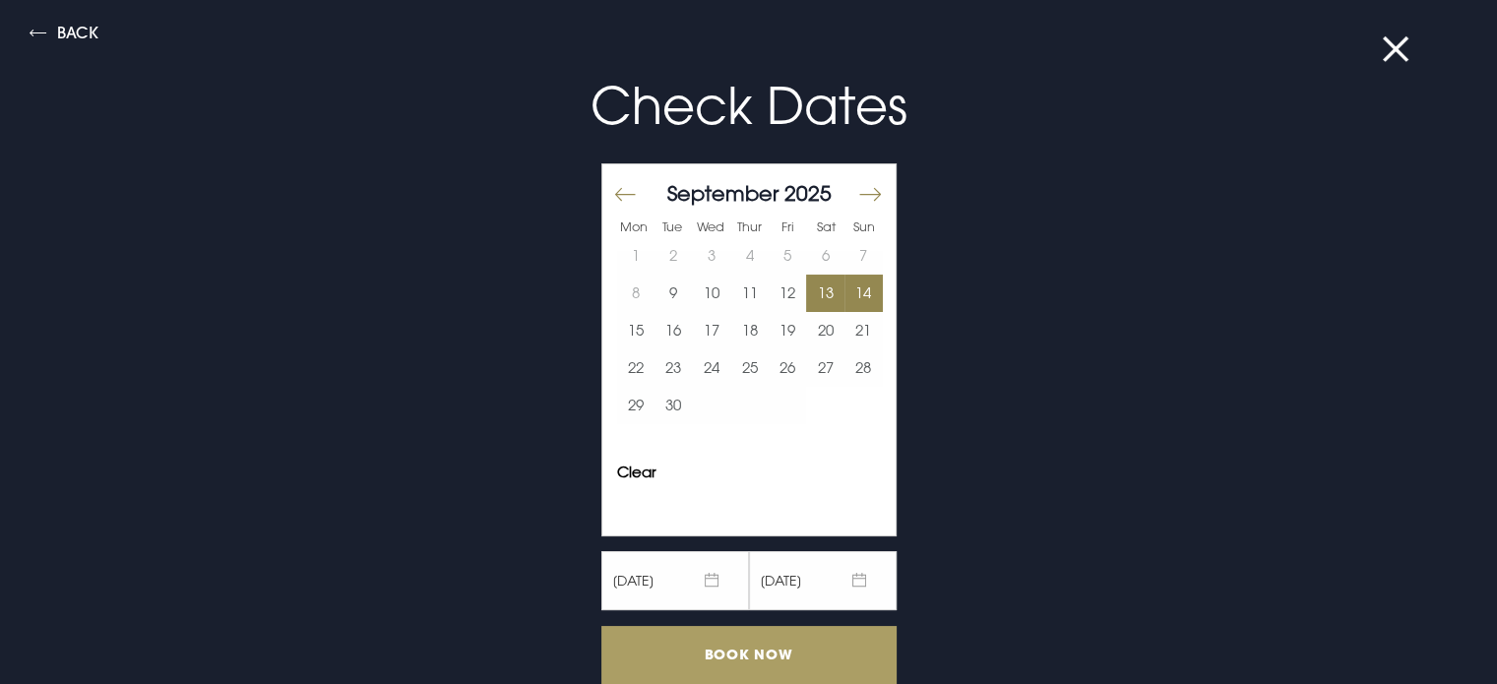
click at [734, 641] on input "Book Now" at bounding box center [748, 655] width 295 height 58
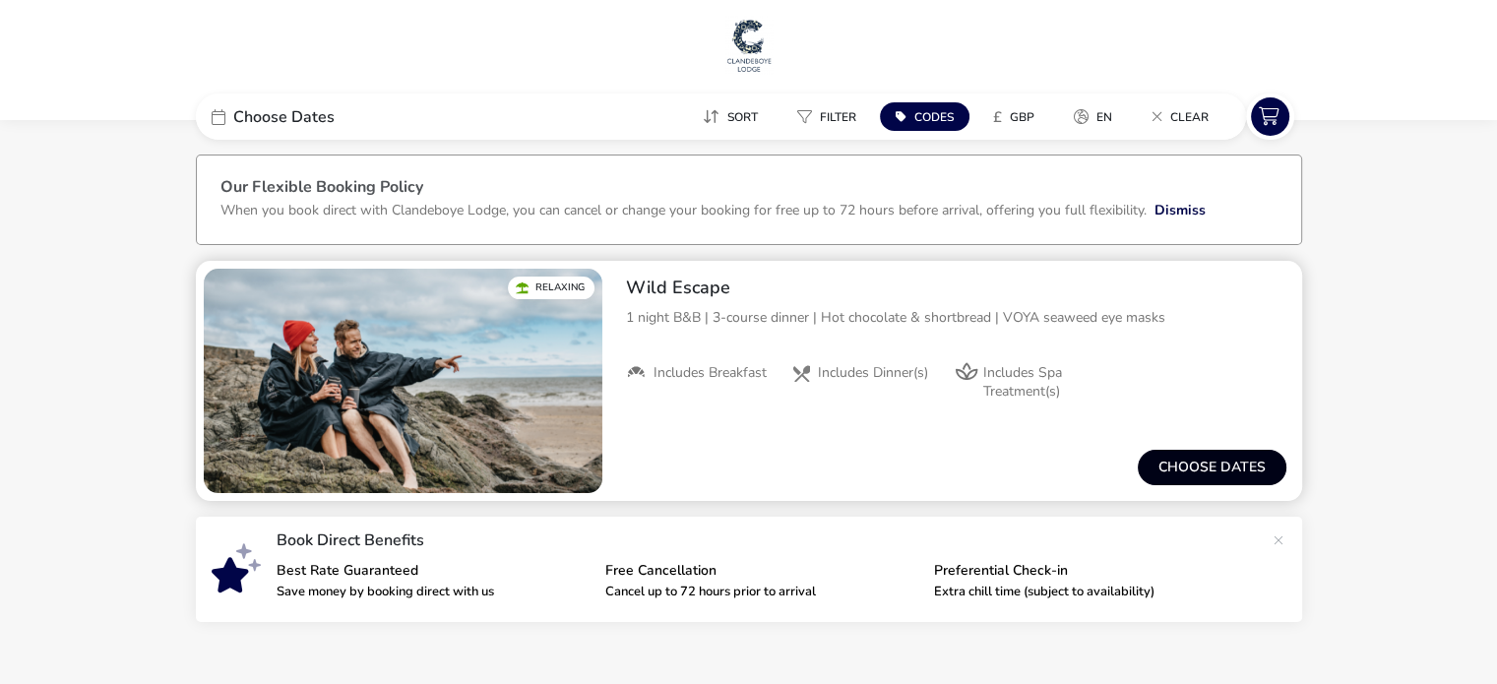
click at [1169, 468] on button "Choose dates" at bounding box center [1212, 467] width 149 height 35
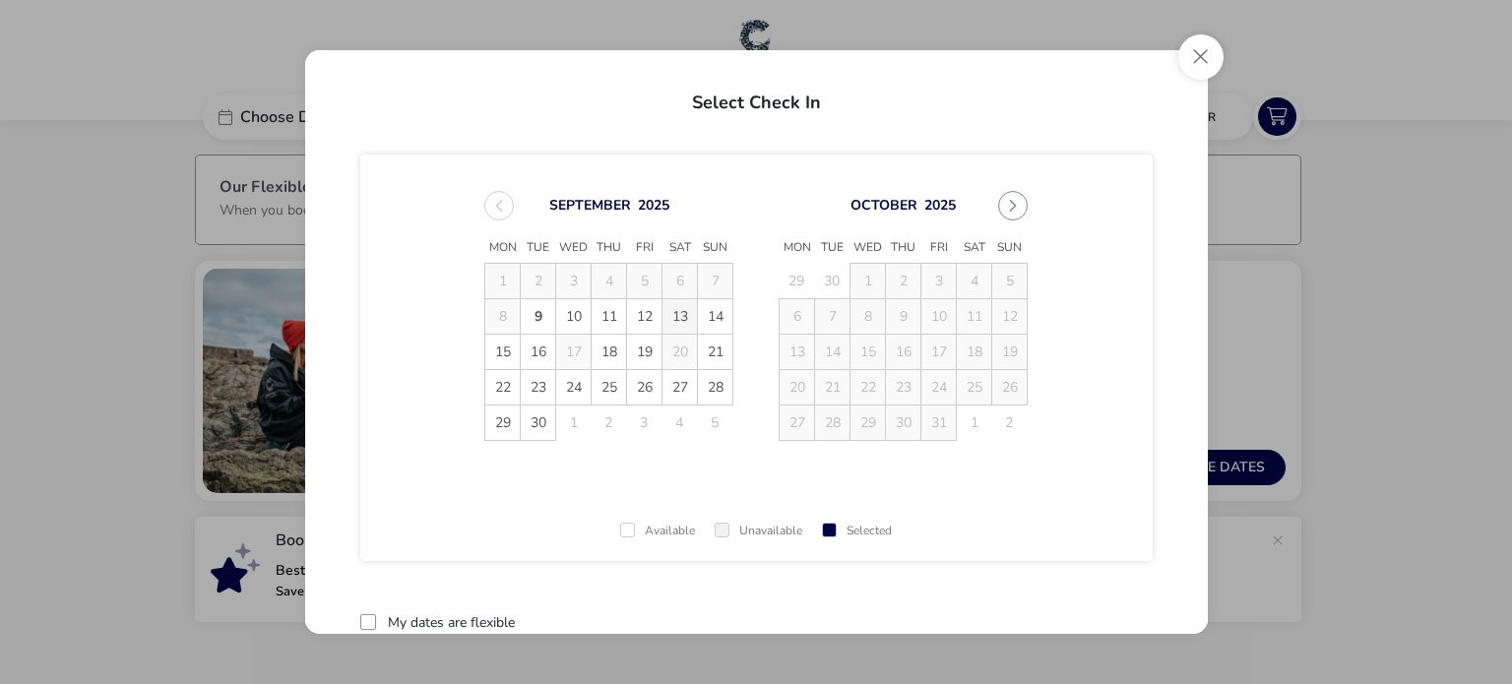
click at [677, 322] on span "13" at bounding box center [679, 316] width 34 height 34
click at [709, 319] on span "14" at bounding box center [716, 317] width 34 height 34
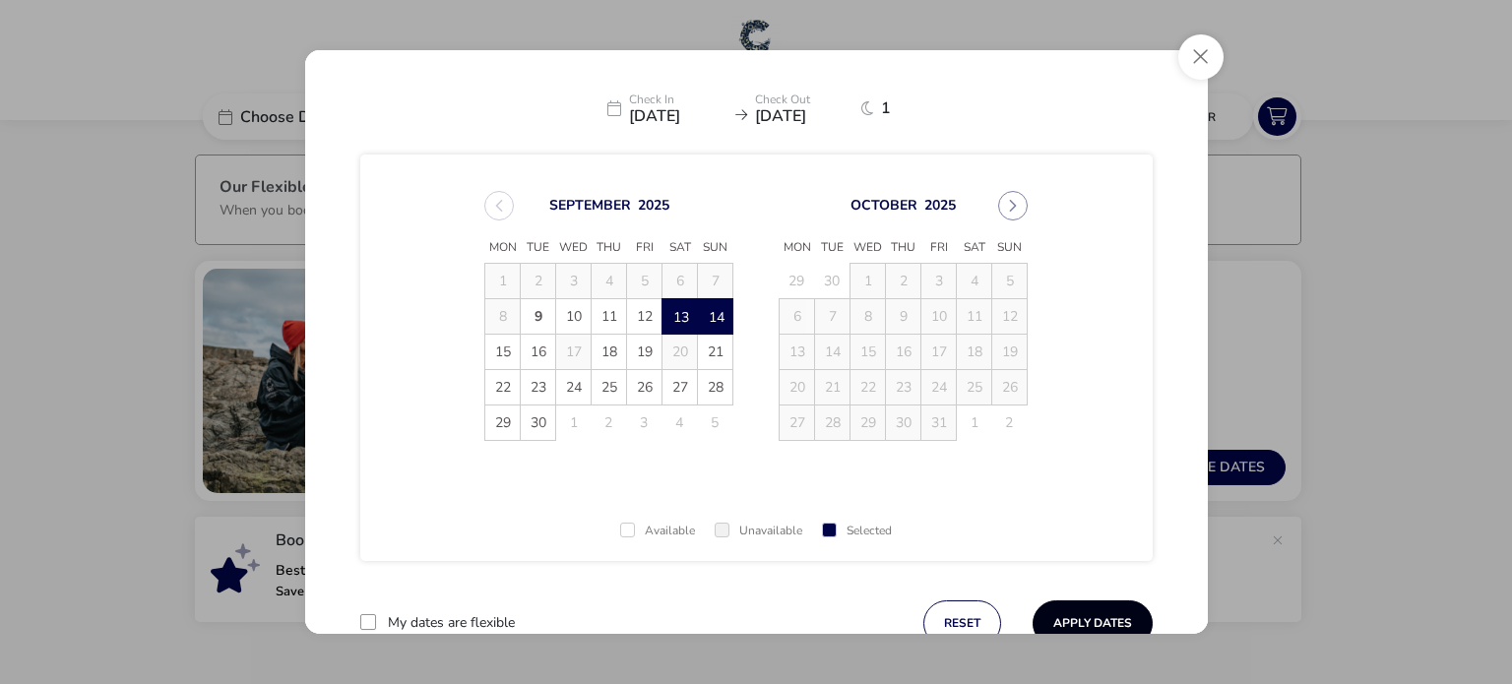
click at [1075, 621] on button "Apply Dates" at bounding box center [1093, 623] width 120 height 46
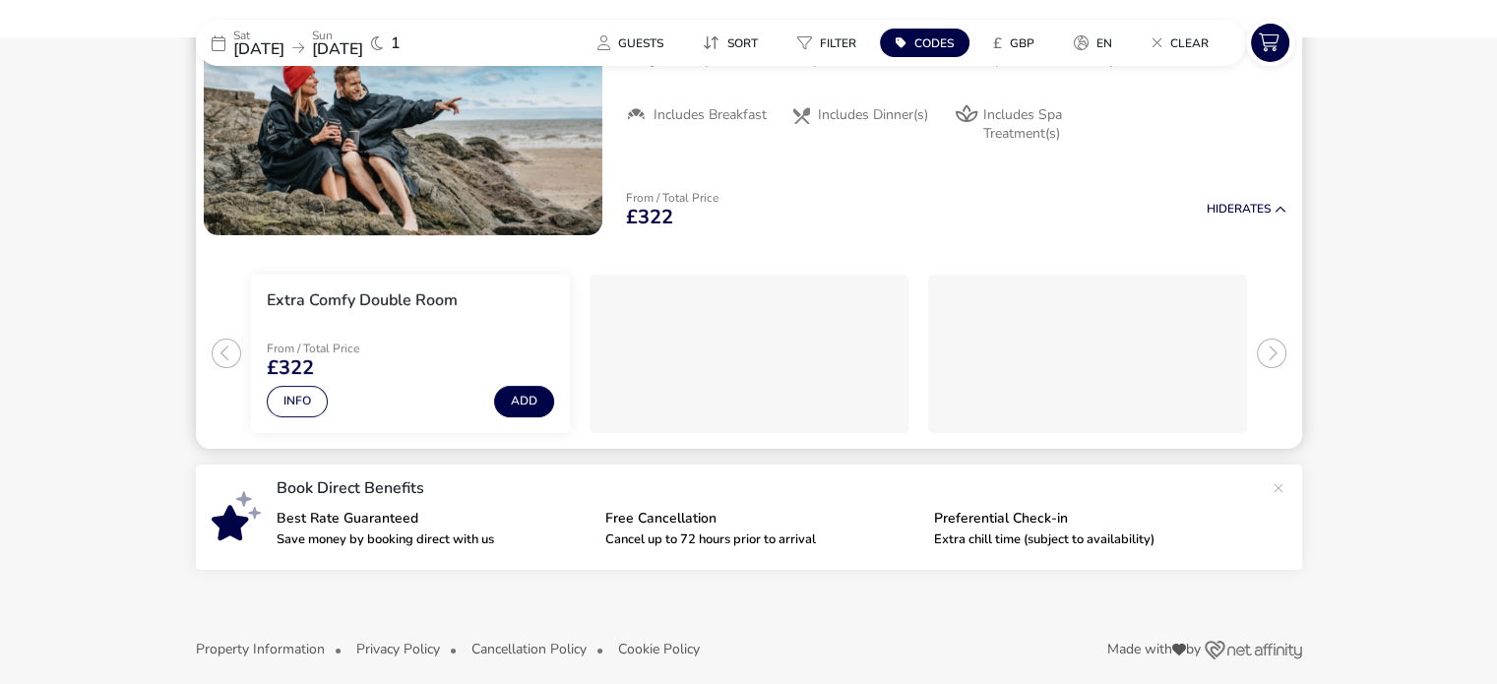
scroll to position [272, 0]
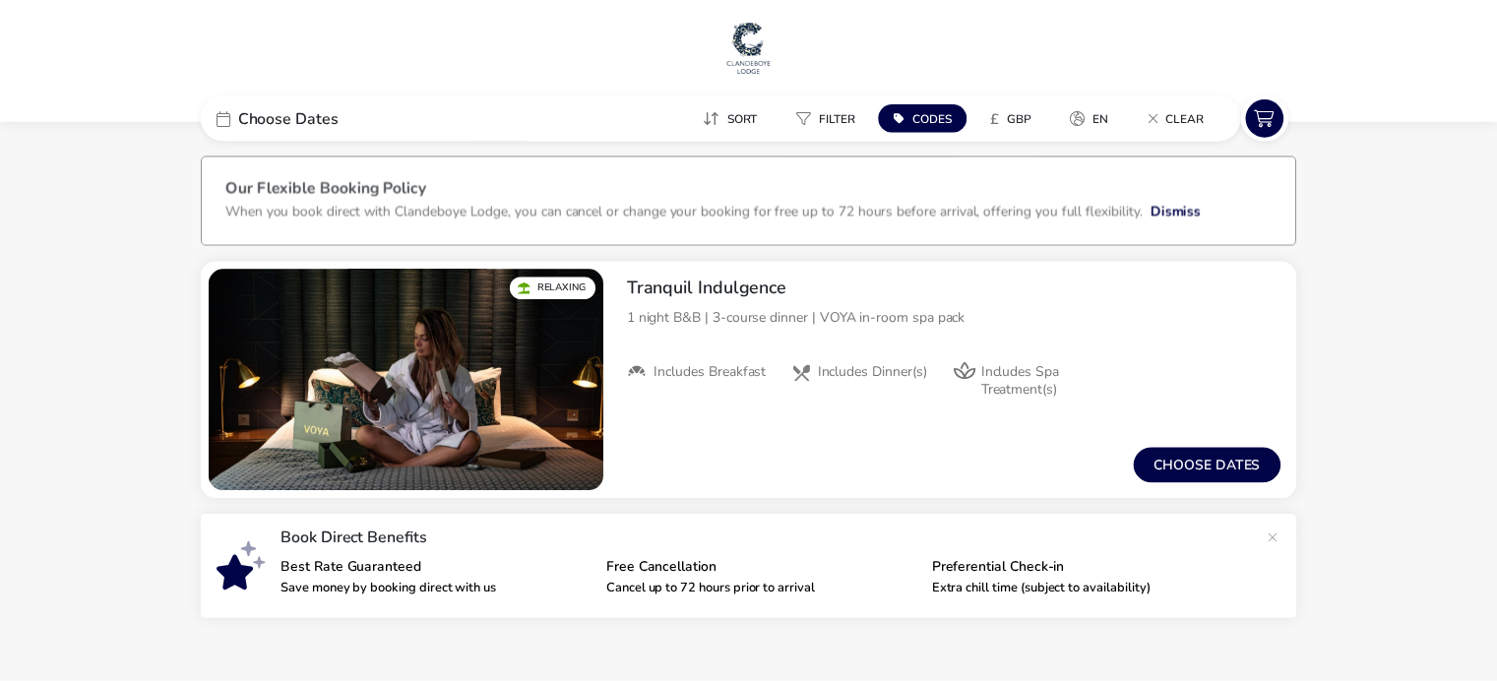
scroll to position [14, 0]
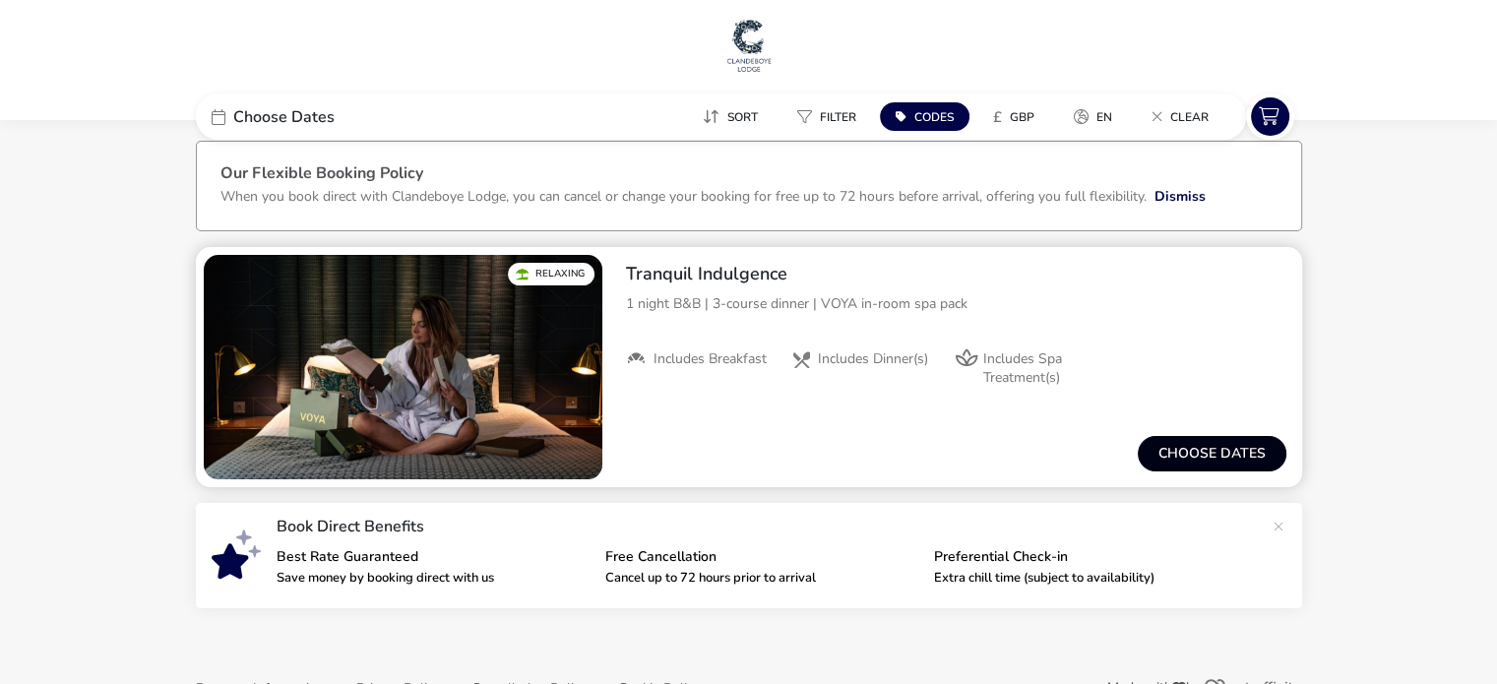
click at [1175, 440] on button "Choose dates" at bounding box center [1212, 453] width 149 height 35
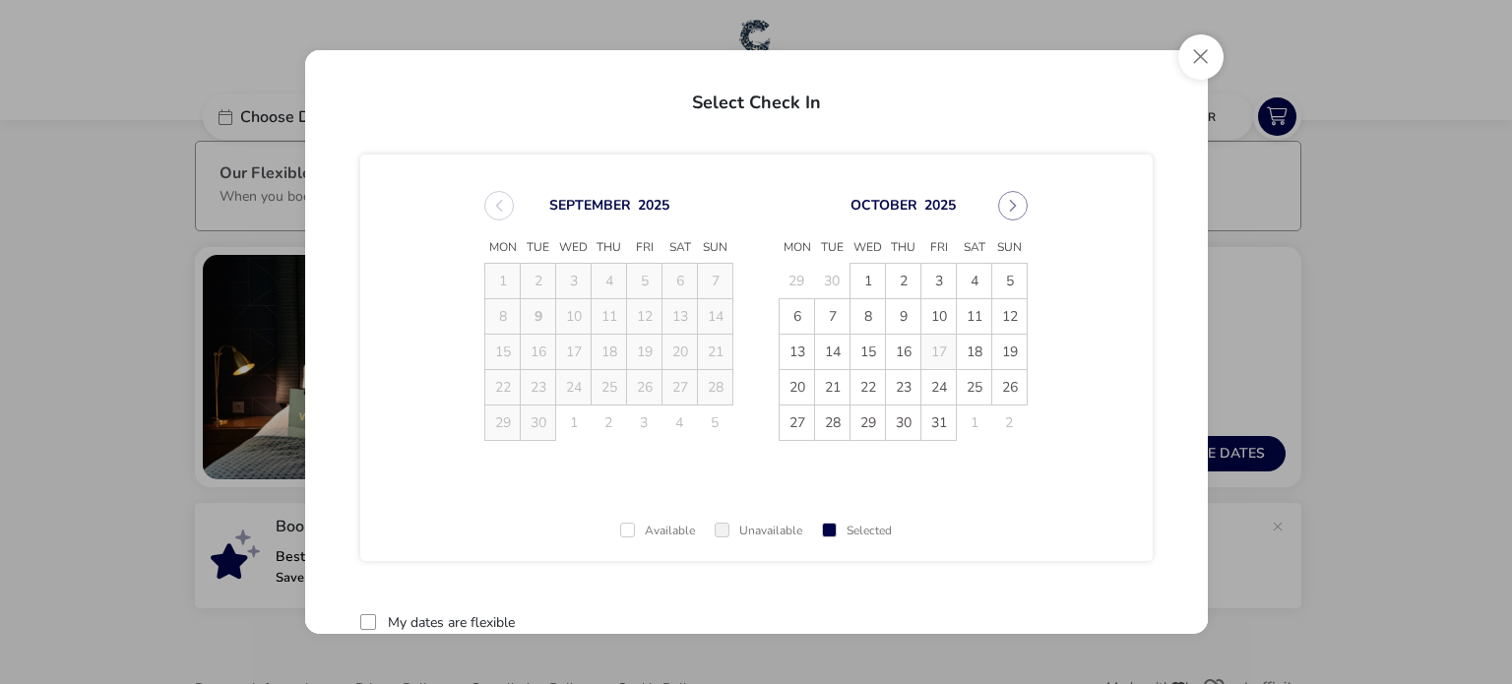
click at [679, 322] on td "13" at bounding box center [679, 315] width 35 height 35
click at [698, 321] on td "14" at bounding box center [715, 315] width 35 height 35
click at [1201, 66] on button "Close" at bounding box center [1200, 56] width 45 height 45
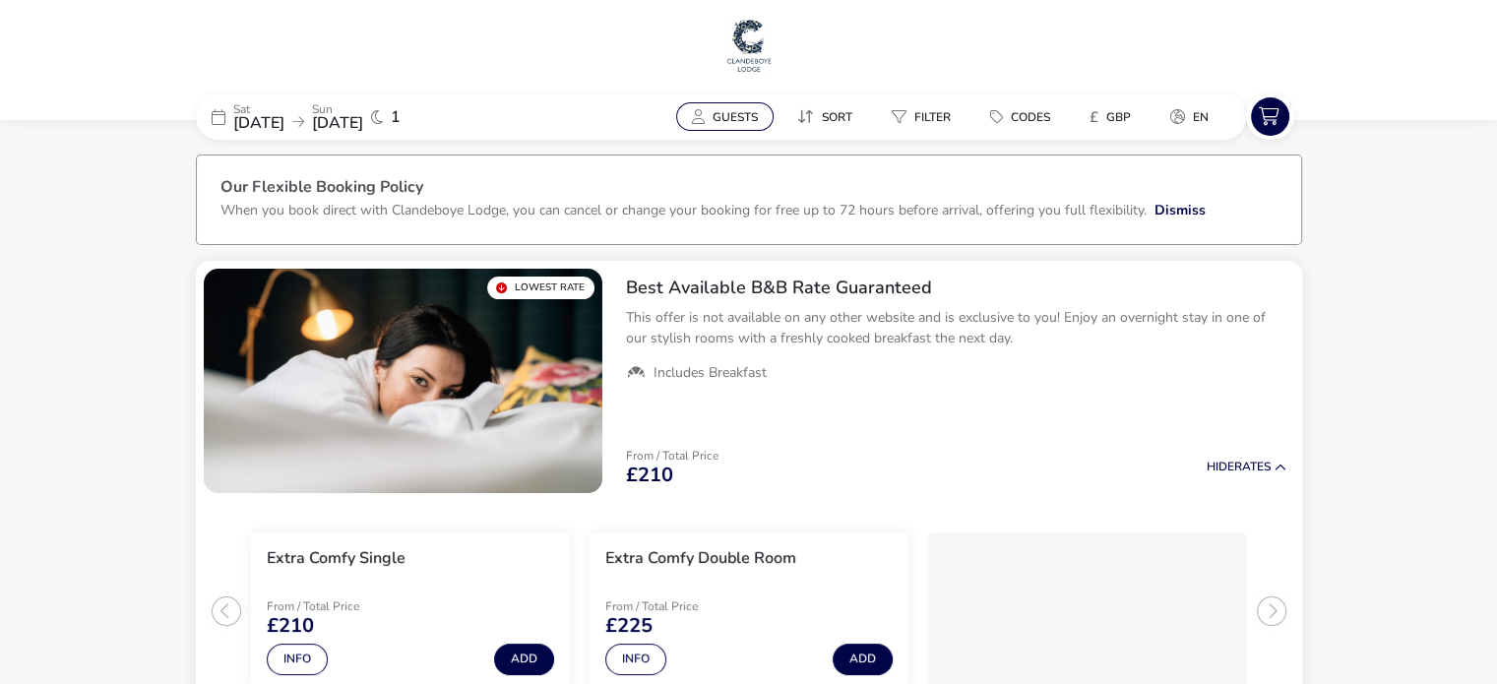
click at [716, 126] on button "Guests" at bounding box center [724, 116] width 97 height 29
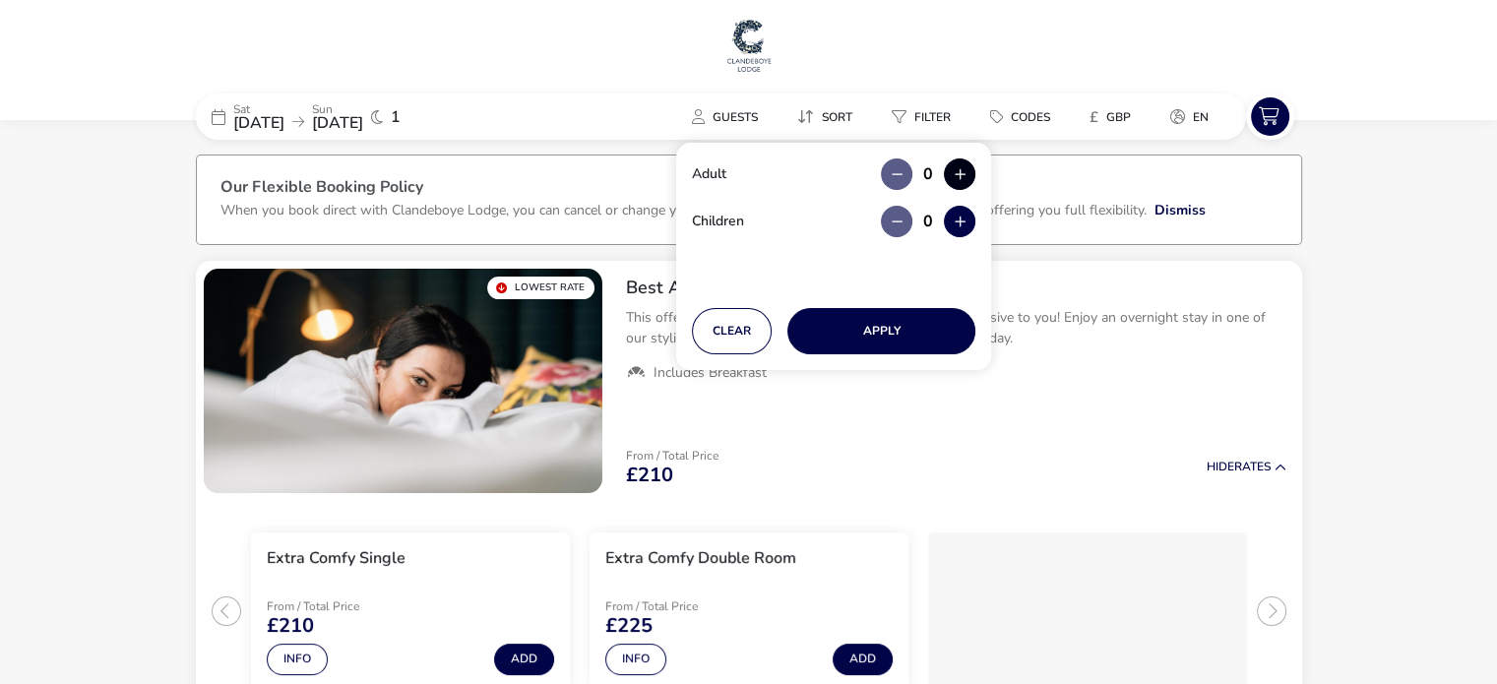
click at [953, 176] on button "button" at bounding box center [959, 173] width 31 height 31
click at [954, 177] on span "button" at bounding box center [954, 177] width 0 height 0
type input "2"
click at [901, 330] on button "Apply" at bounding box center [881, 331] width 188 height 46
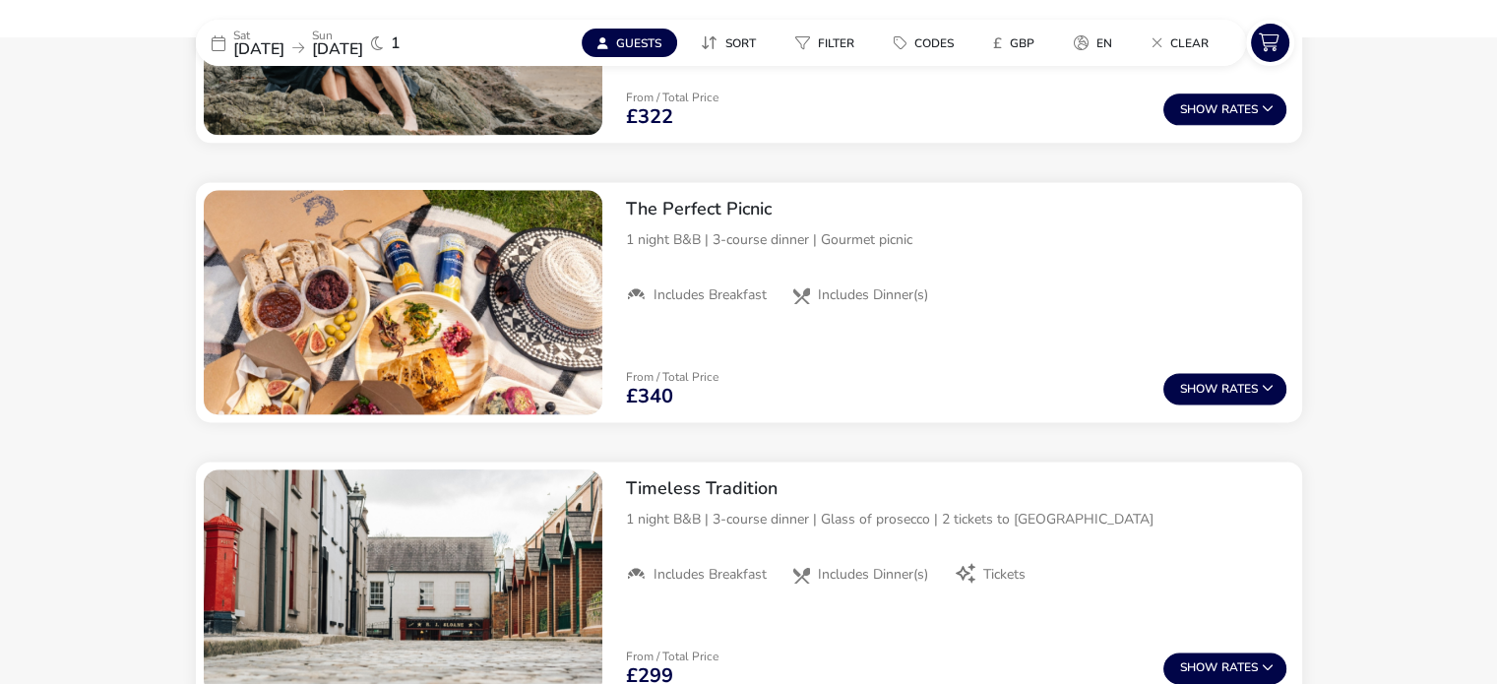
scroll to position [2648, 0]
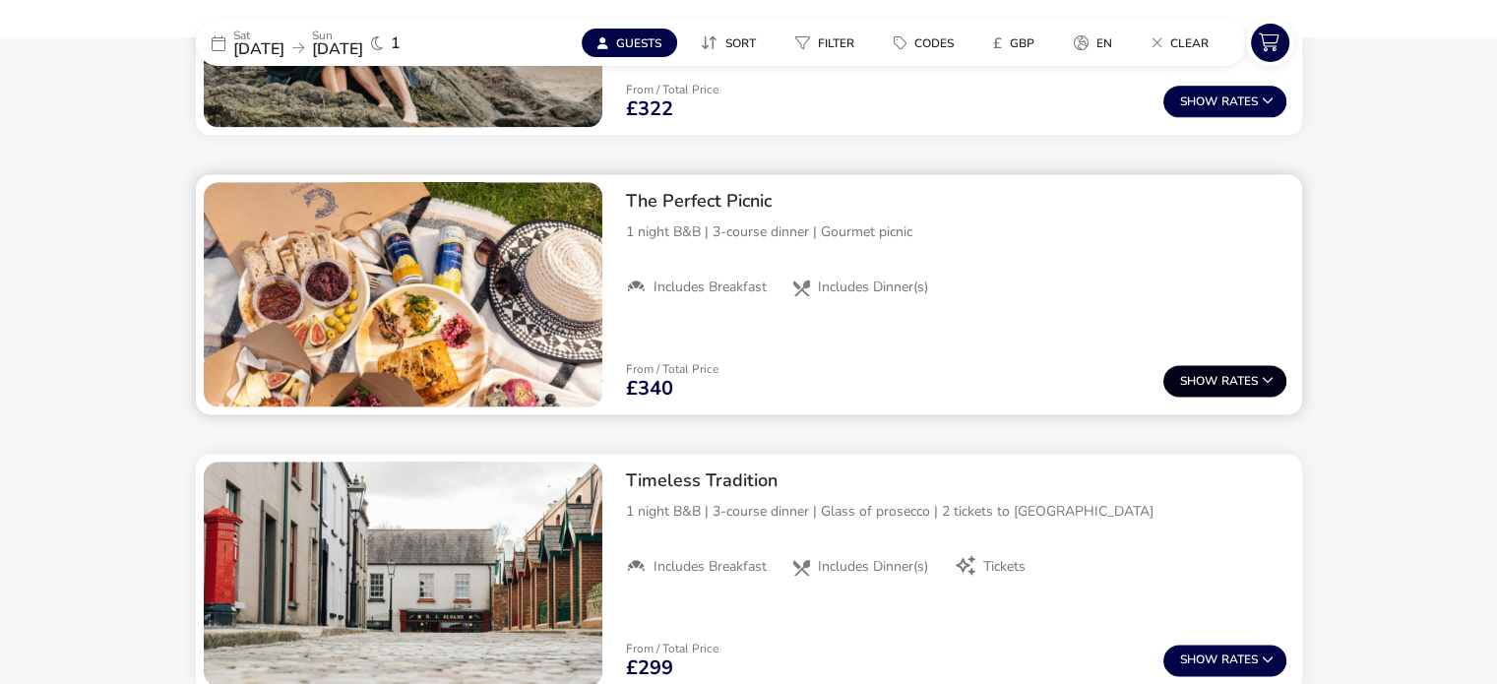
click at [1213, 381] on span "Show" at bounding box center [1200, 381] width 41 height 13
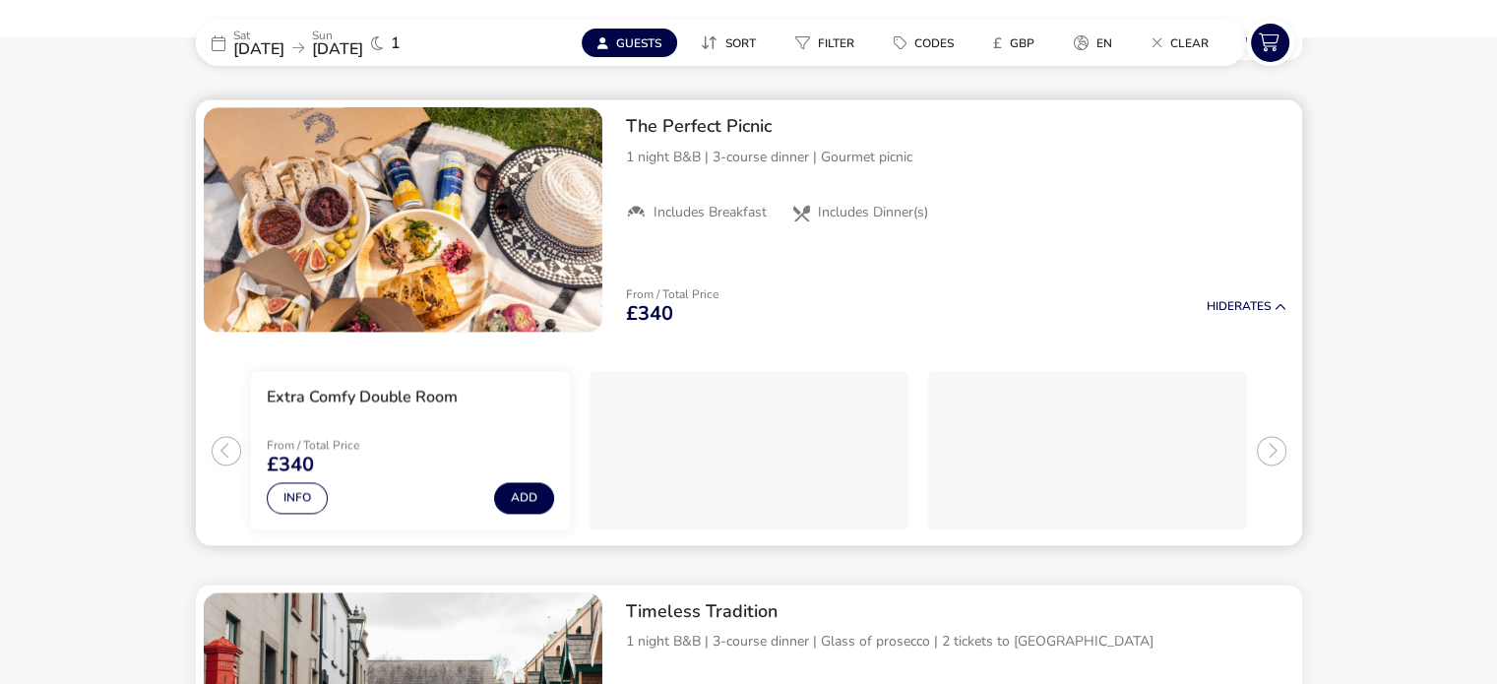
scroll to position [2724, 0]
click at [1229, 299] on button "Hide Rates" at bounding box center [1247, 305] width 80 height 13
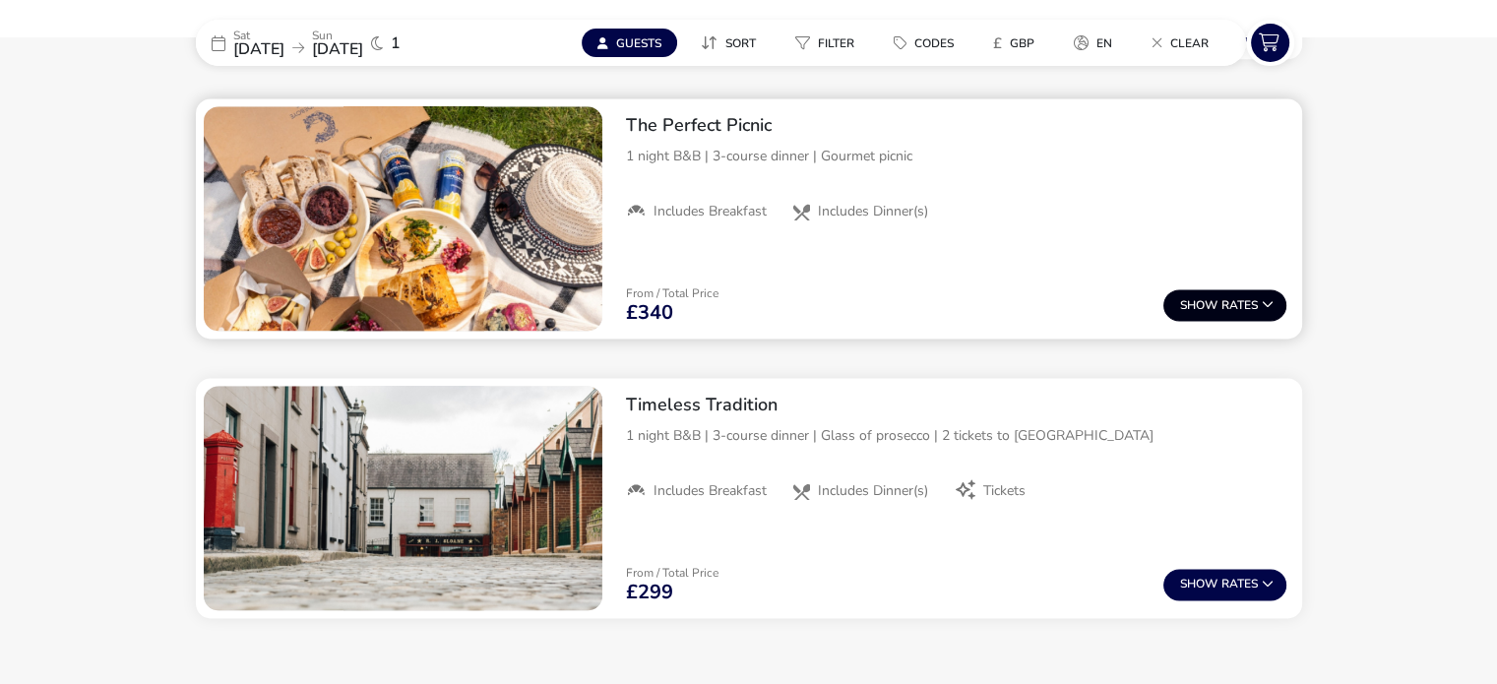
scroll to position [2786, 0]
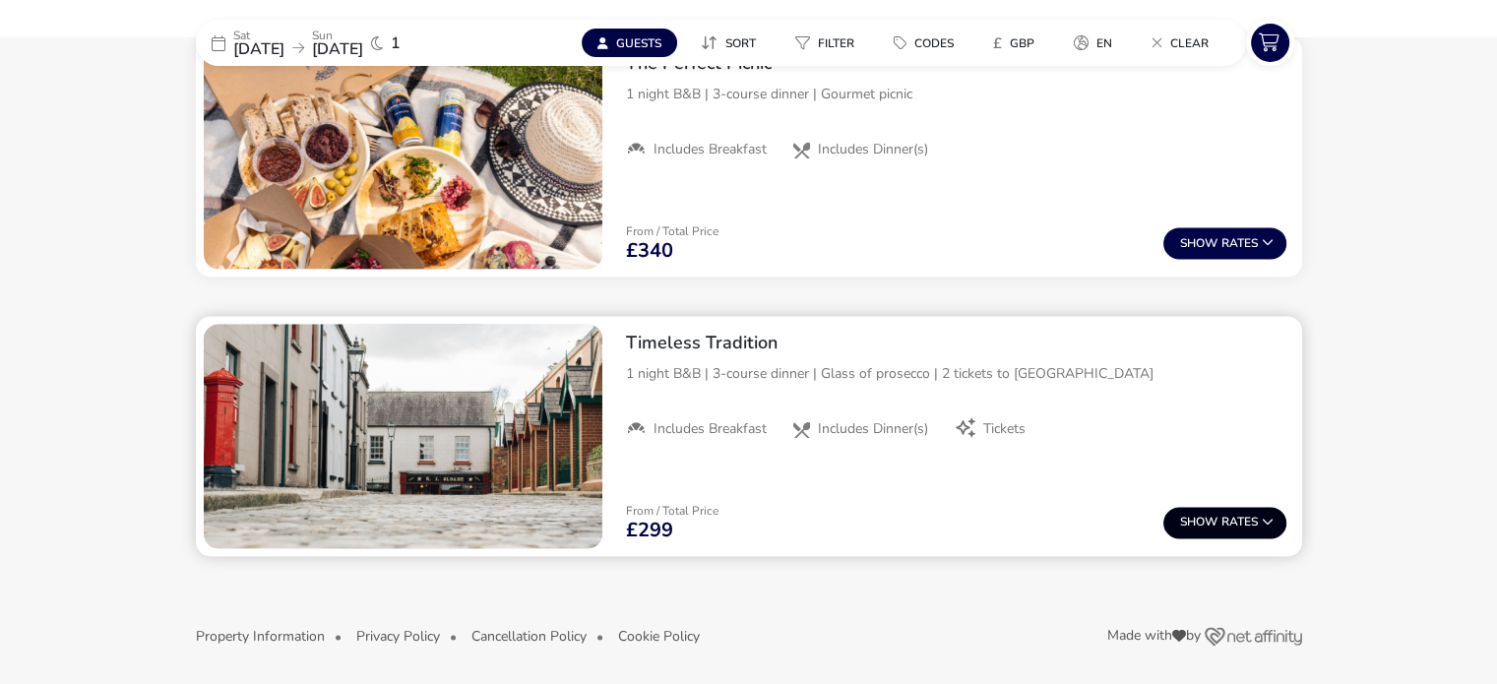
click at [1202, 524] on span "Show" at bounding box center [1200, 522] width 41 height 13
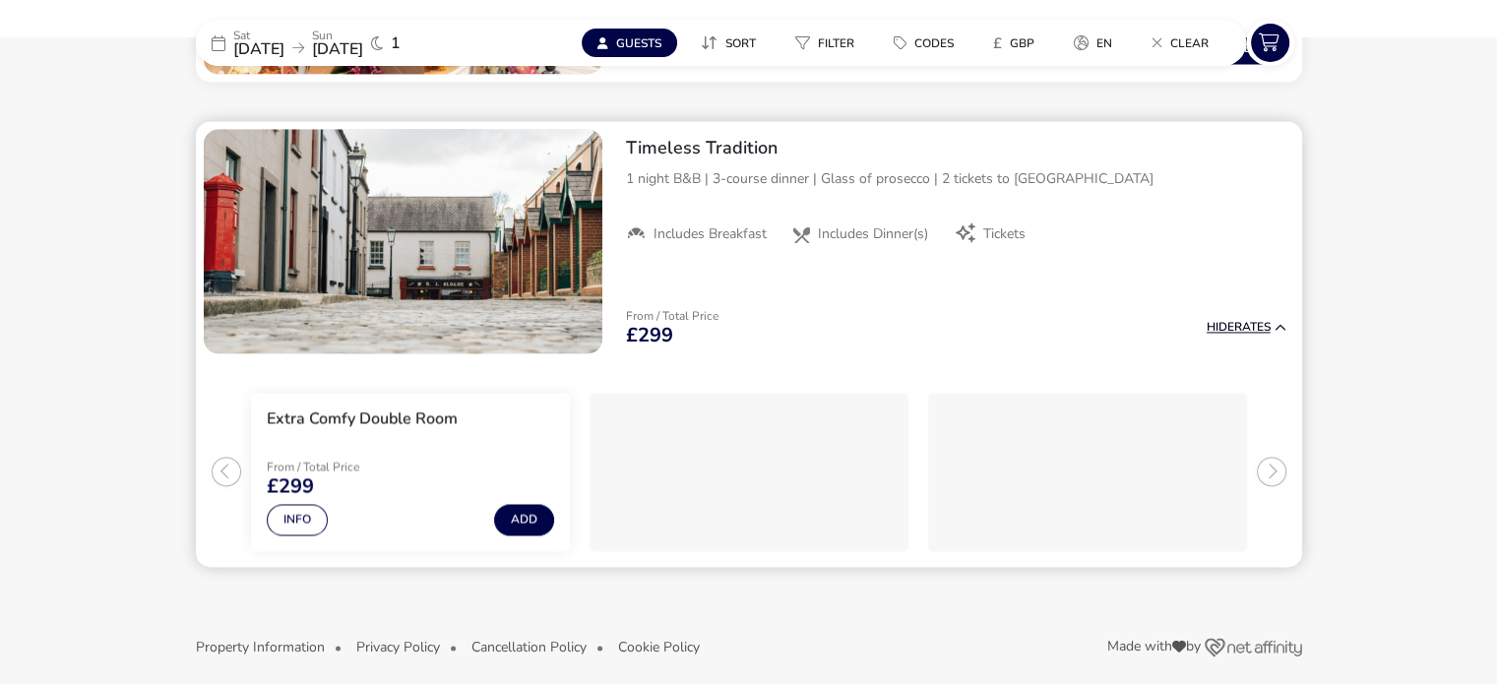
scroll to position [2991, 0]
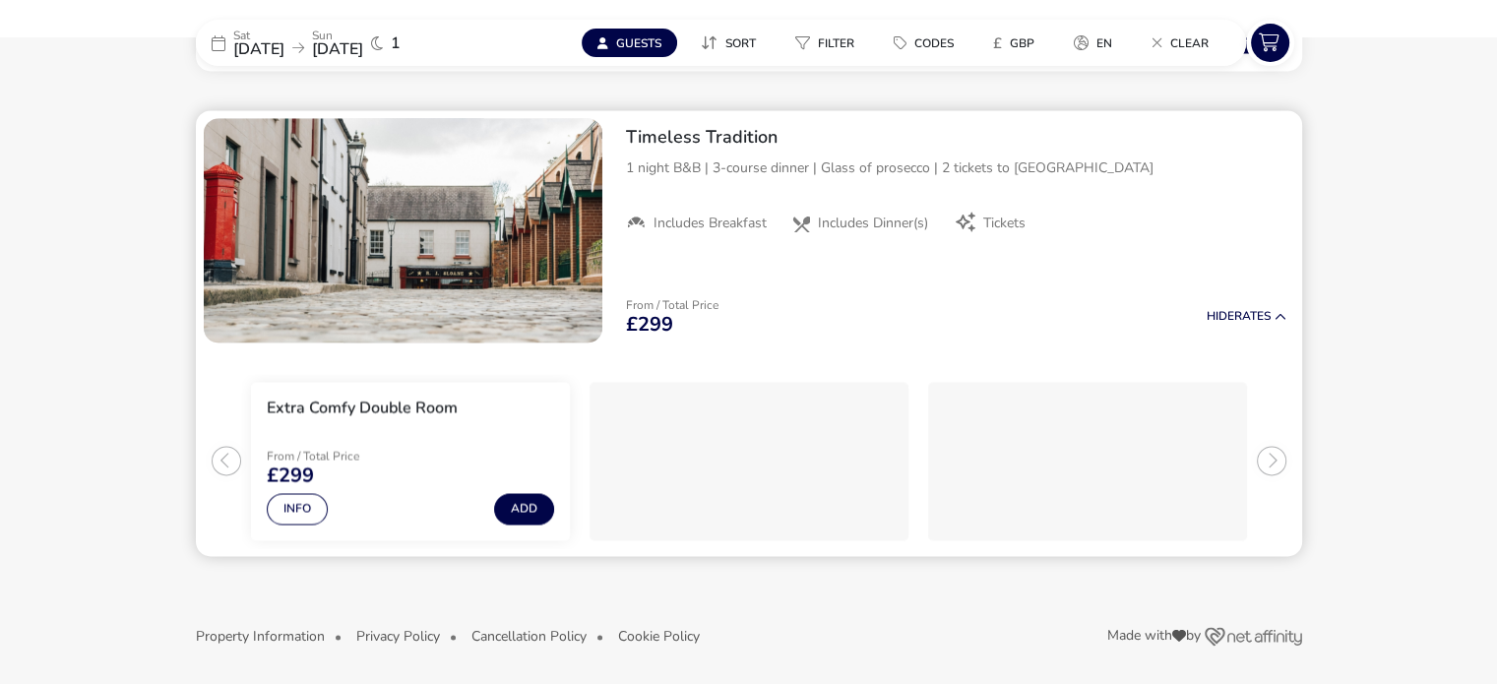
click at [1240, 297] on div "From / Total Price £299 Hide Rates" at bounding box center [956, 316] width 692 height 67
click at [1237, 303] on div "From / Total Price £299 Hide Rates" at bounding box center [956, 316] width 692 height 67
click at [1221, 307] on div "From / Total Price £299 Hide Rates" at bounding box center [956, 316] width 692 height 67
click at [1226, 319] on span "Hide" at bounding box center [1221, 316] width 28 height 16
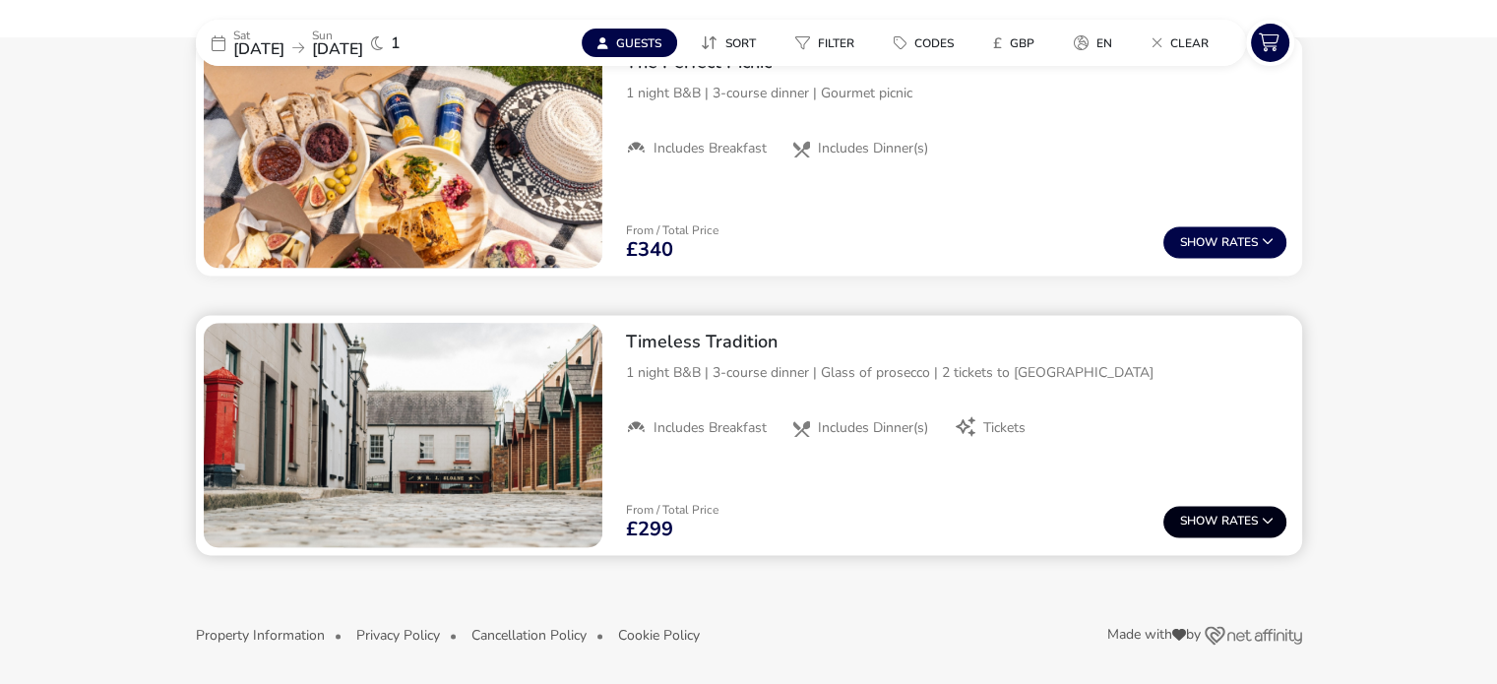
scroll to position [2786, 0]
